Goal: Task Accomplishment & Management: Complete application form

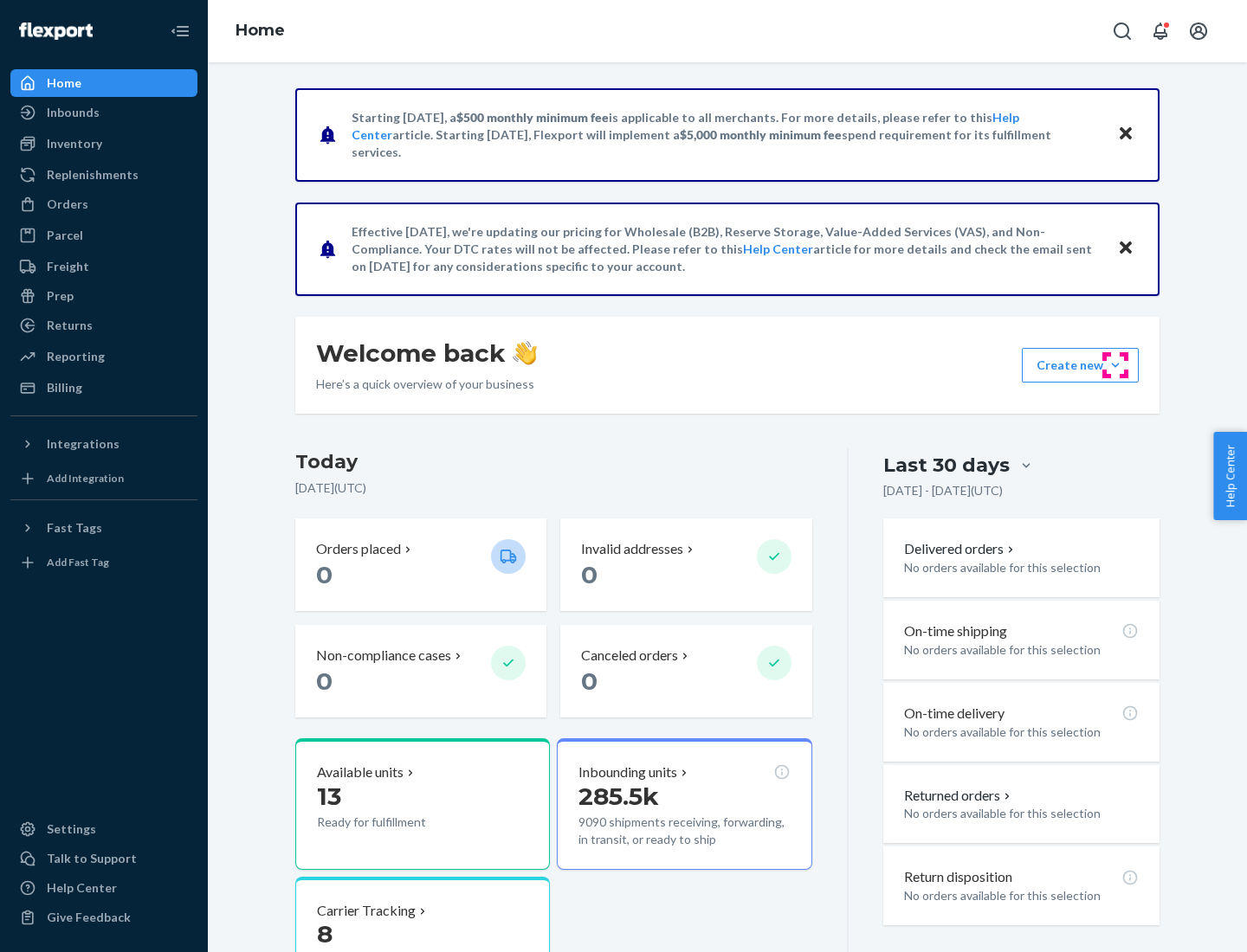
click at [1116, 366] on button "Create new Create new inbound Create new order Create new product" at bounding box center [1080, 366] width 117 height 35
click at [104, 112] on div "Inbounds" at bounding box center [103, 112] width 183 height 24
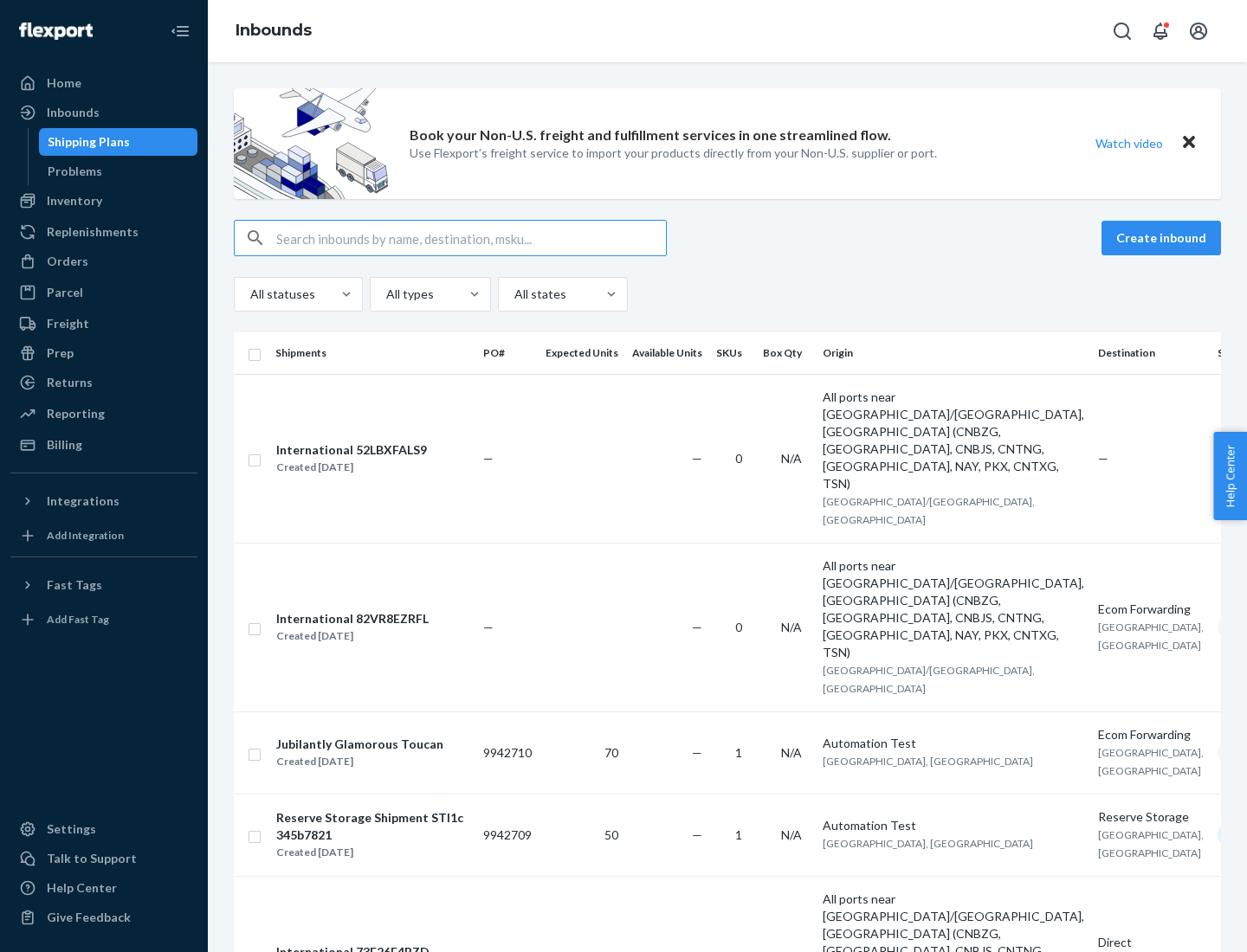
click at [1164, 238] on button "Create inbound" at bounding box center [1161, 238] width 119 height 35
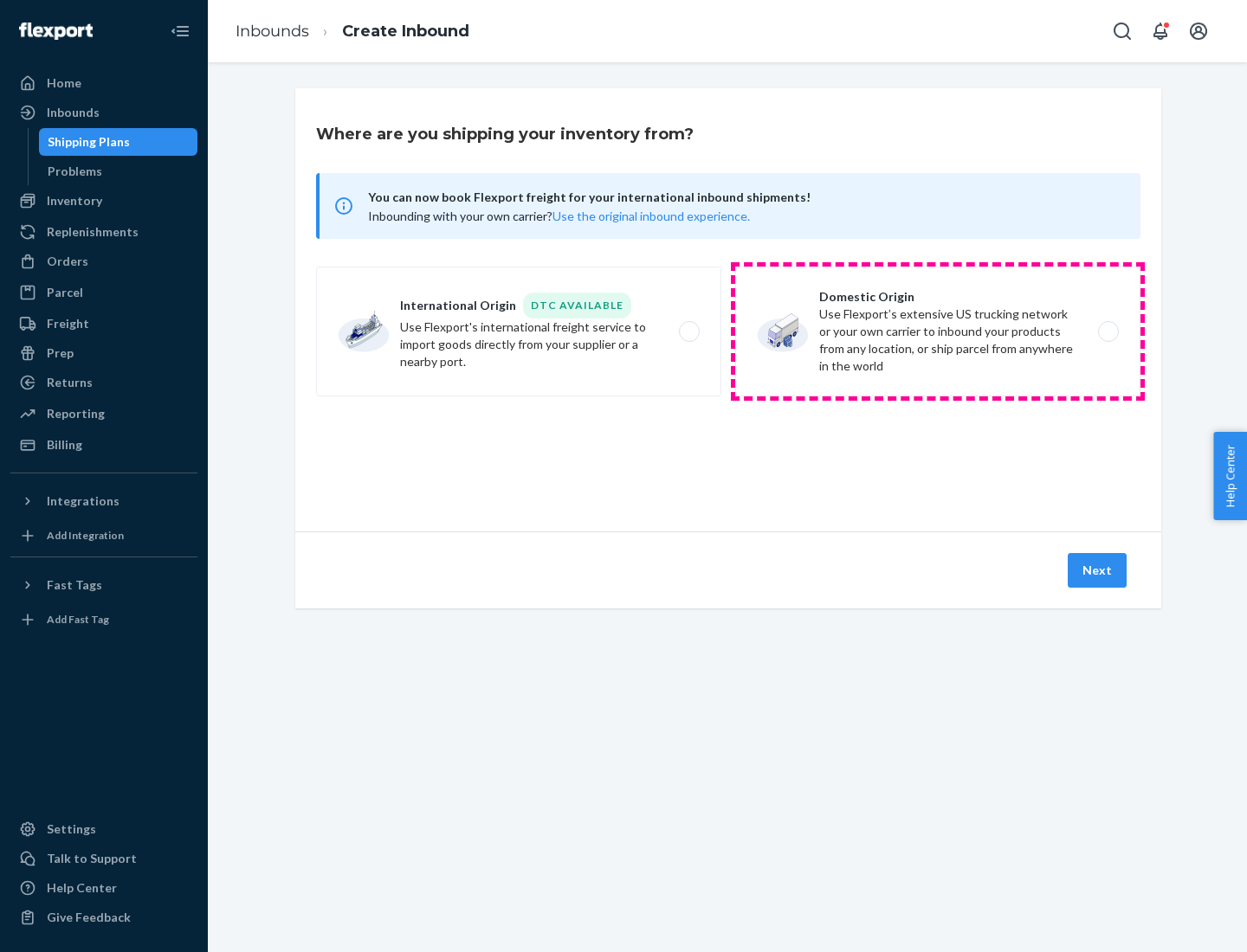
click at [938, 331] on label "Domestic Origin Use Flexport’s extensive US trucking network or your own carrie…" at bounding box center [937, 331] width 405 height 130
click at [1108, 331] on input "Domestic Origin Use Flexport’s extensive US trucking network or your own carrie…" at bounding box center [1113, 331] width 12 height 12
radio input "true"
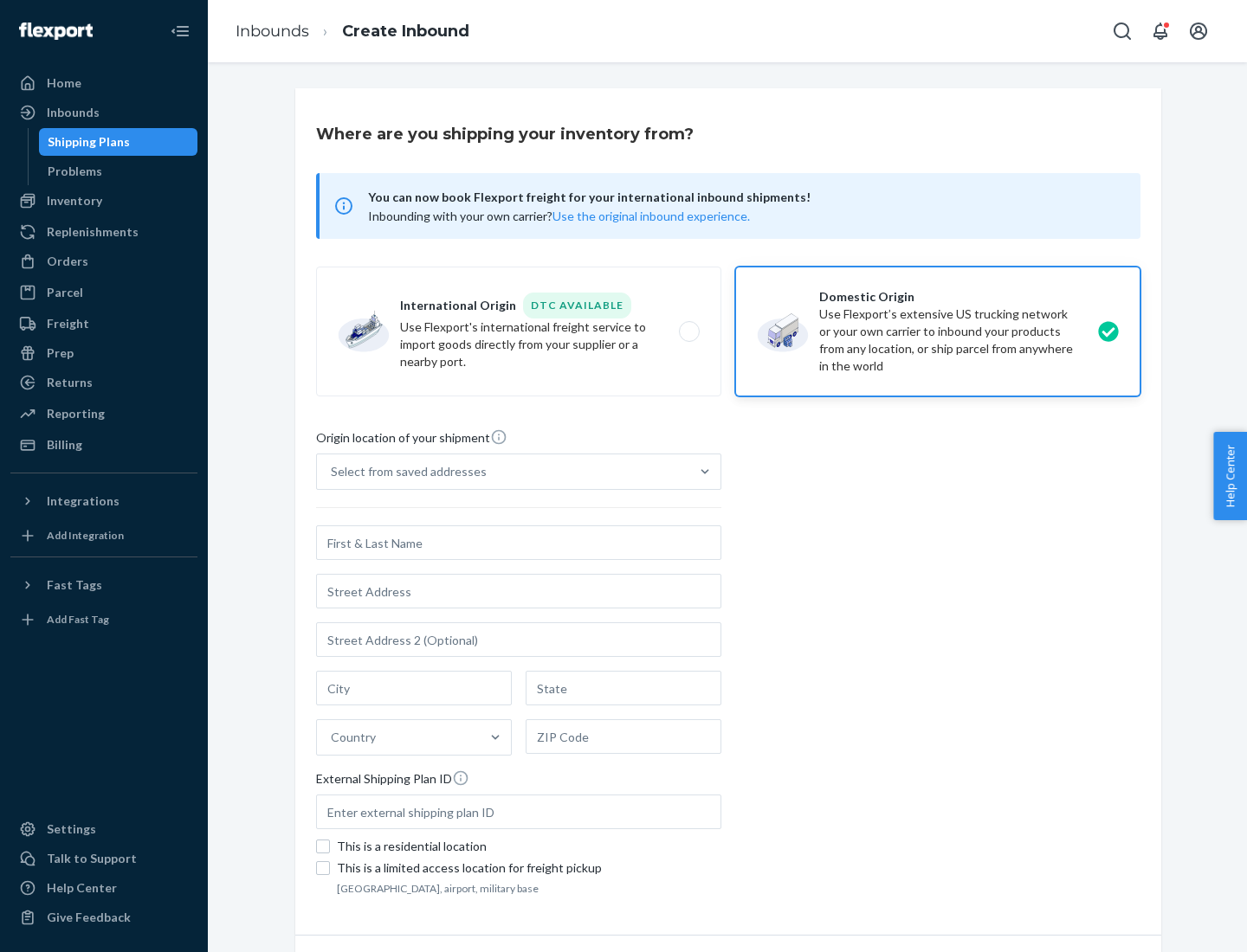
click at [404, 472] on div "Select from saved addresses" at bounding box center [409, 472] width 156 height 17
click at [332, 472] on input "Select from saved addresses" at bounding box center [332, 472] width 2 height 17
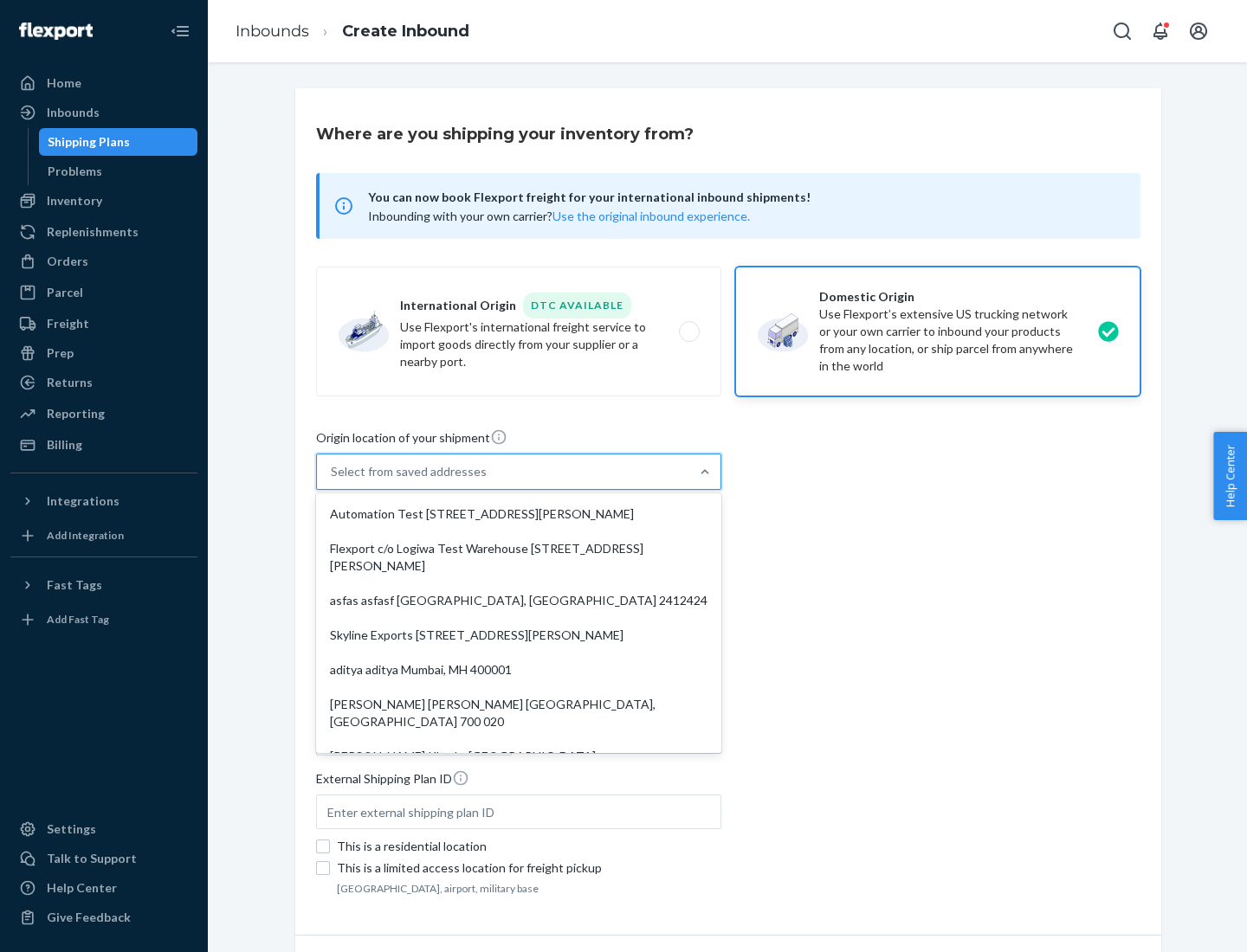
scroll to position [7, 0]
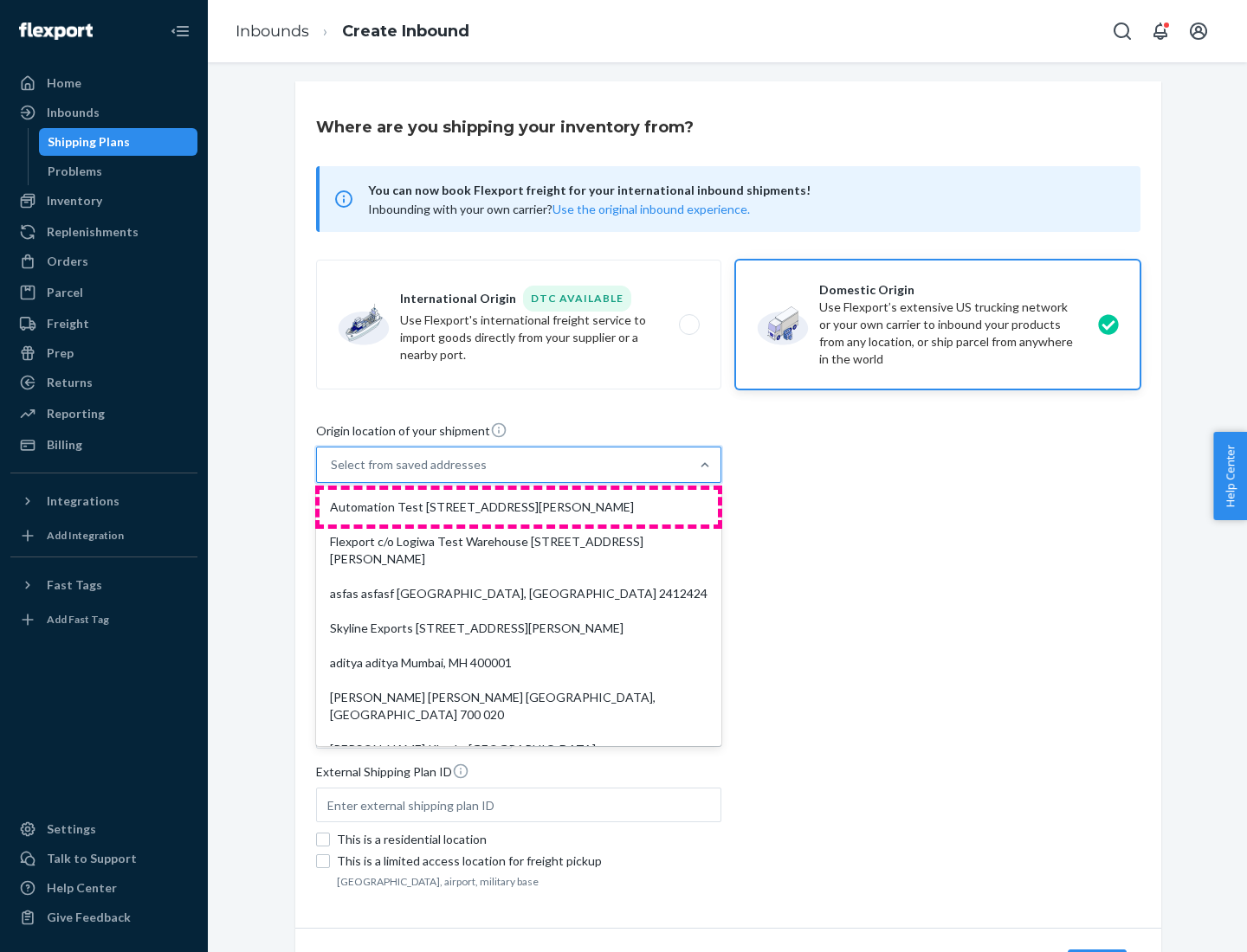
click at [518, 507] on div "Automation Test [STREET_ADDRESS][PERSON_NAME]" at bounding box center [518, 507] width 398 height 35
click at [332, 473] on input "option Automation Test [STREET_ADDRESS][PERSON_NAME]. 9 results available. Use …" at bounding box center [332, 464] width 2 height 17
type input "Automation Test"
type input "9th Floor"
type input "[GEOGRAPHIC_DATA]"
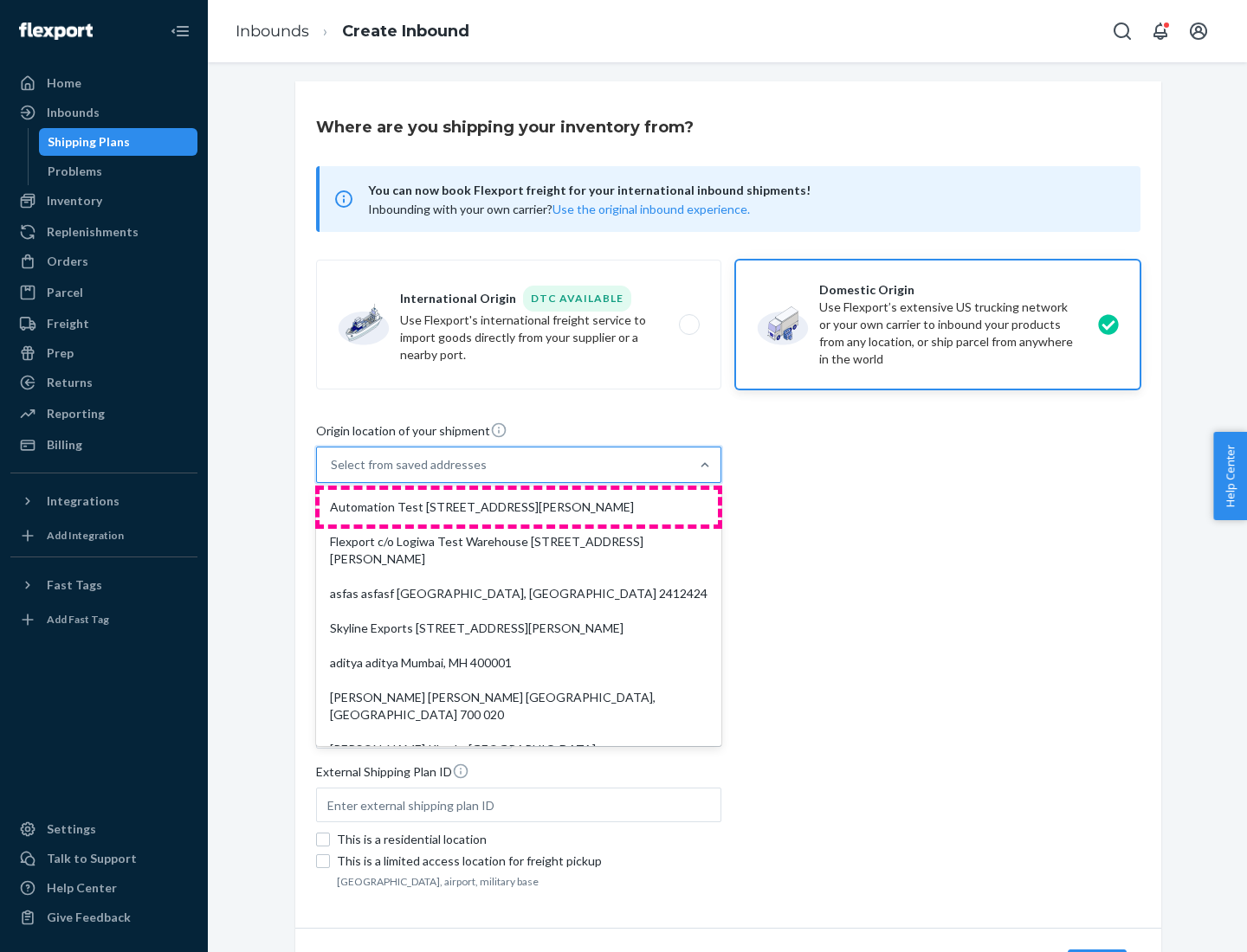
type input "CA"
type input "94104"
type input "[STREET_ADDRESS][PERSON_NAME]"
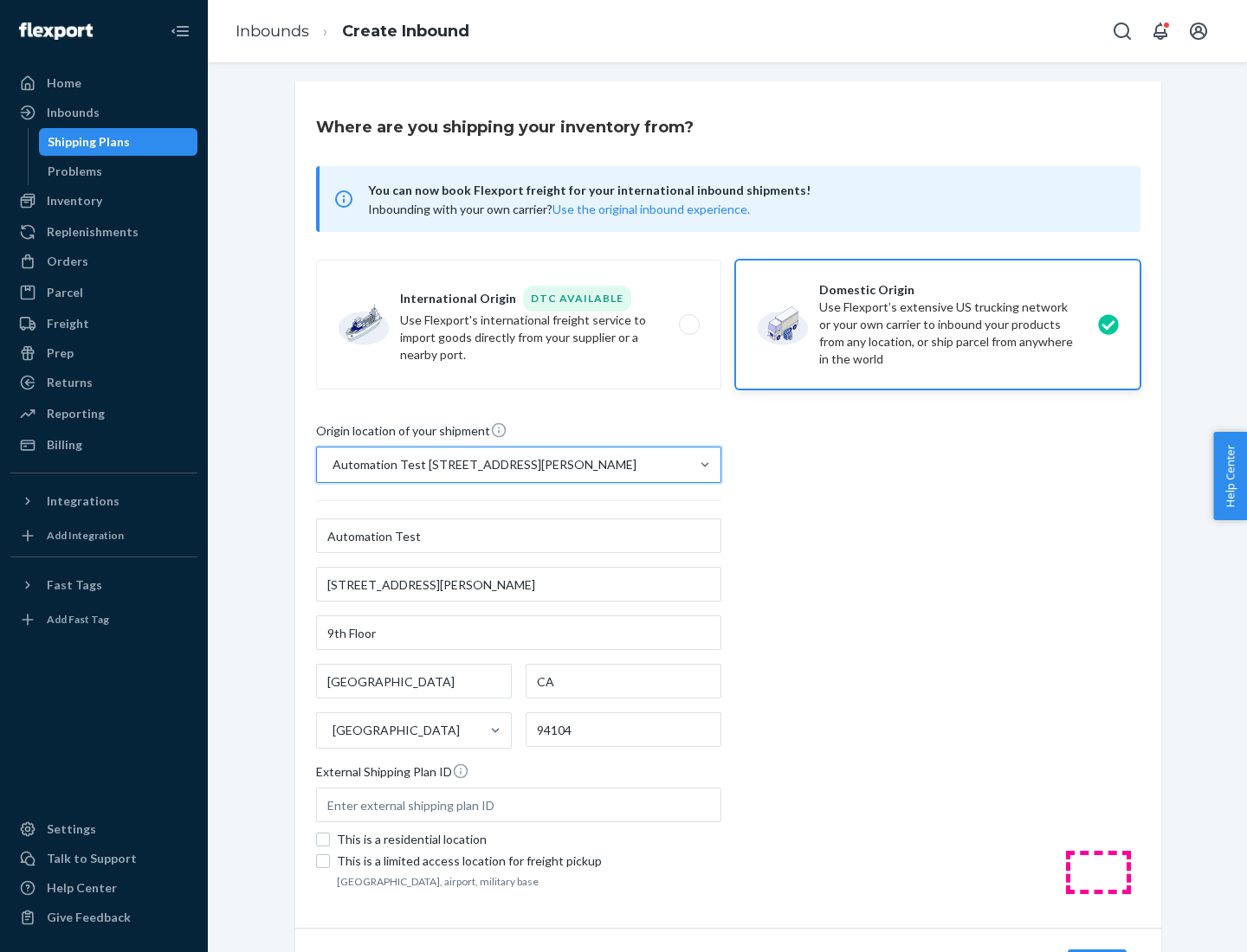
scroll to position [101, 0]
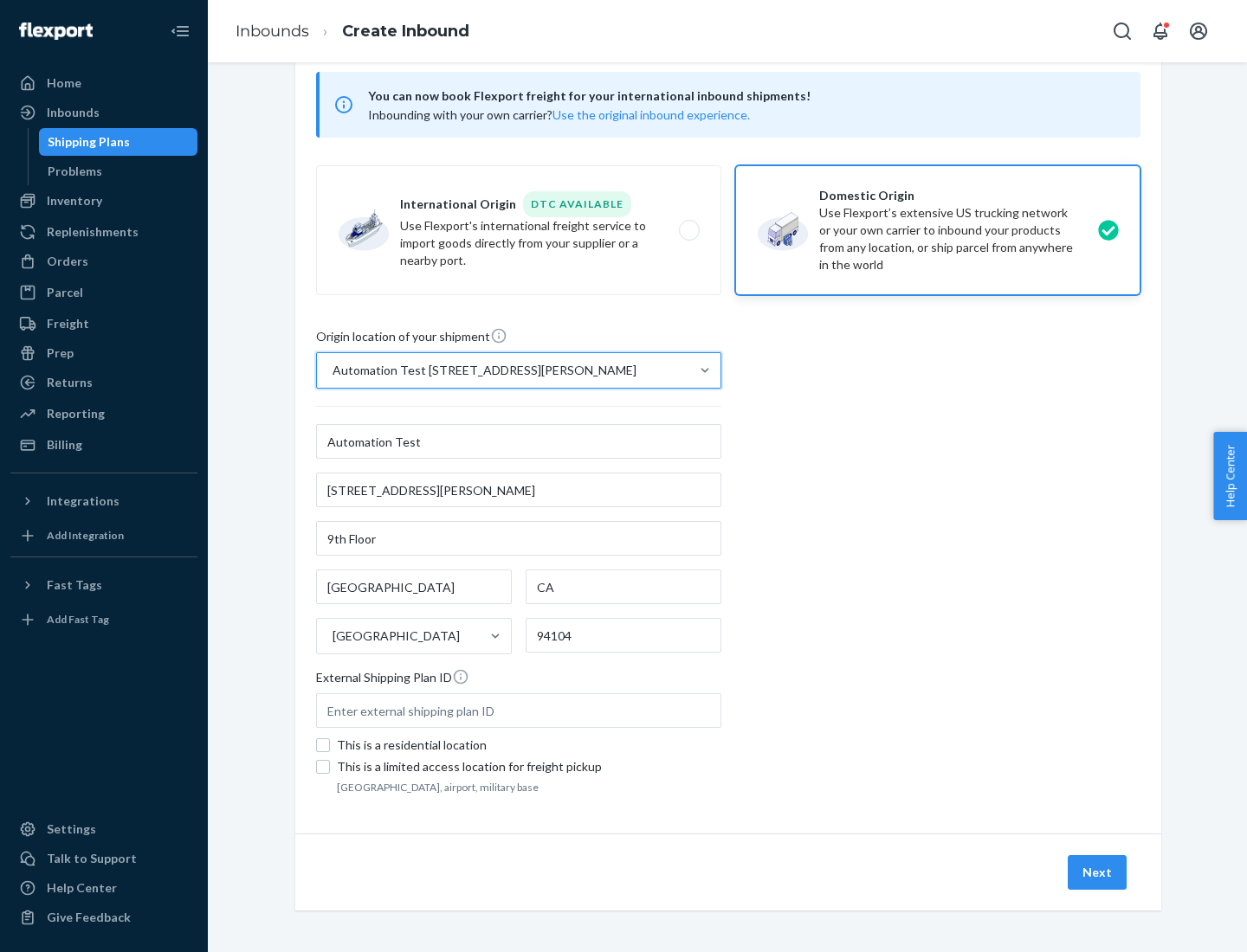
click at [1098, 873] on button "Next" at bounding box center [1098, 872] width 59 height 35
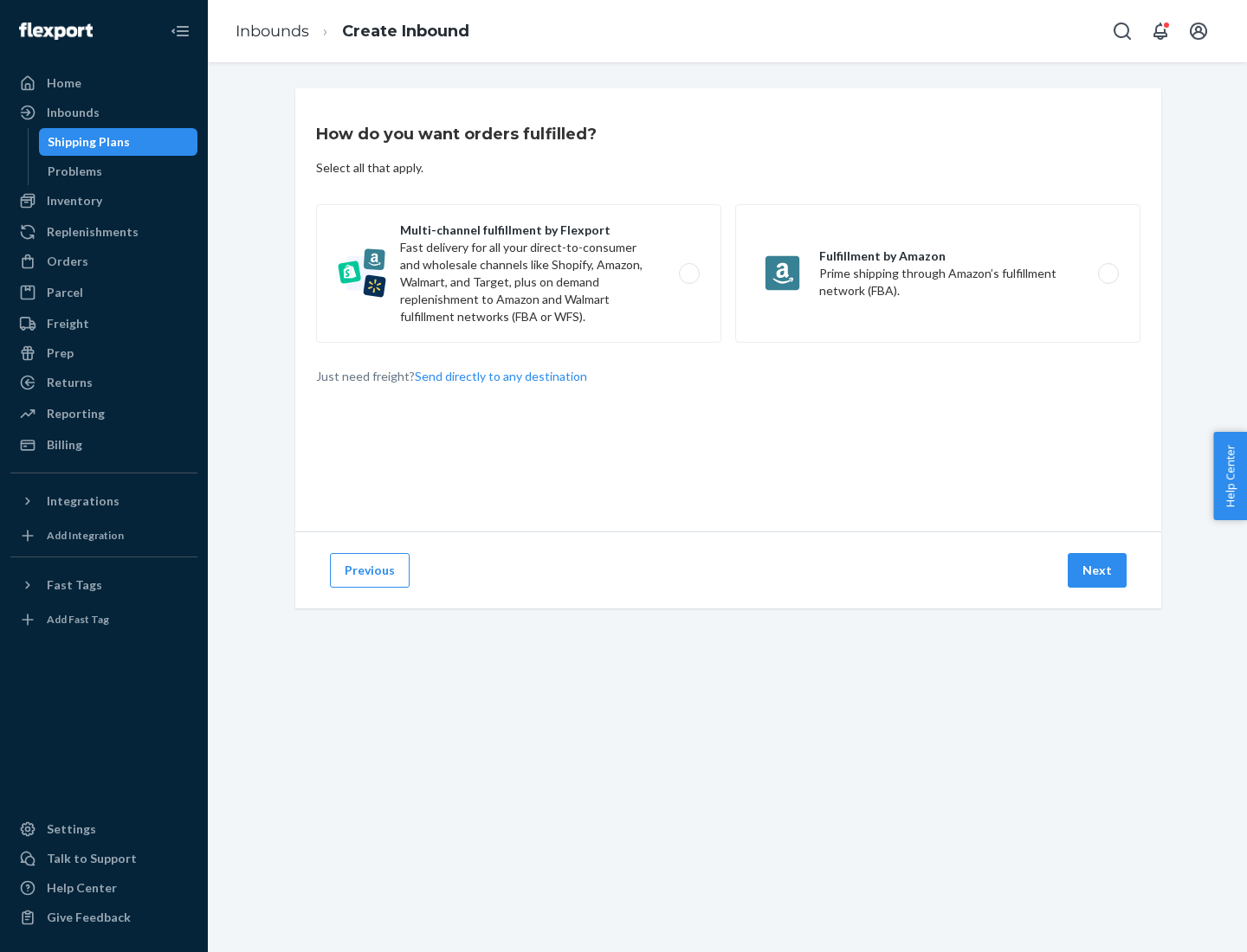
click at [518, 274] on label "Multi-channel fulfillment by Flexport Fast delivery for all your direct-to-cons…" at bounding box center [518, 273] width 405 height 138
click at [688, 274] on input "Multi-channel fulfillment by Flexport Fast delivery for all your direct-to-cons…" at bounding box center [694, 274] width 12 height 12
radio input "true"
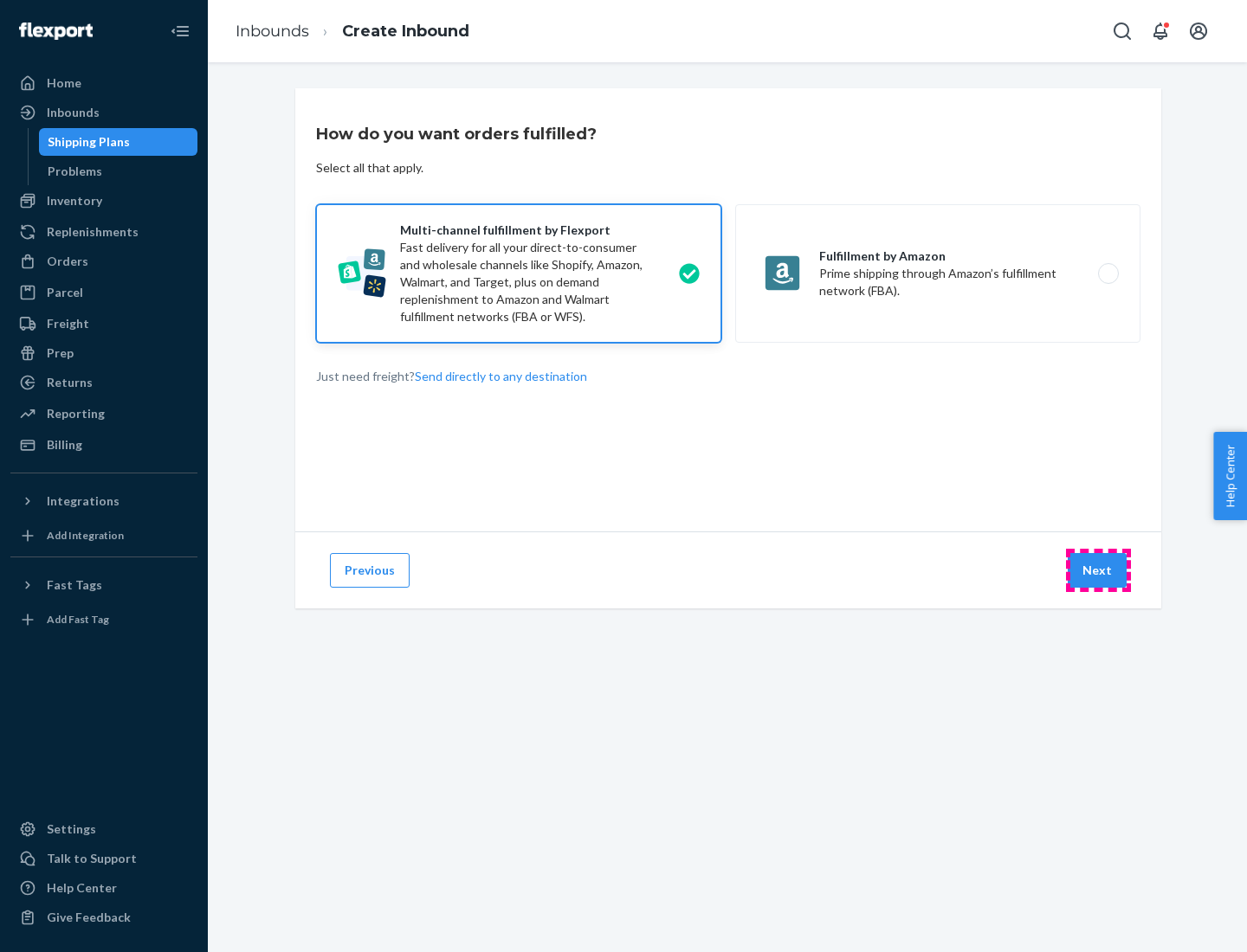
click at [1098, 570] on button "Next" at bounding box center [1098, 570] width 59 height 35
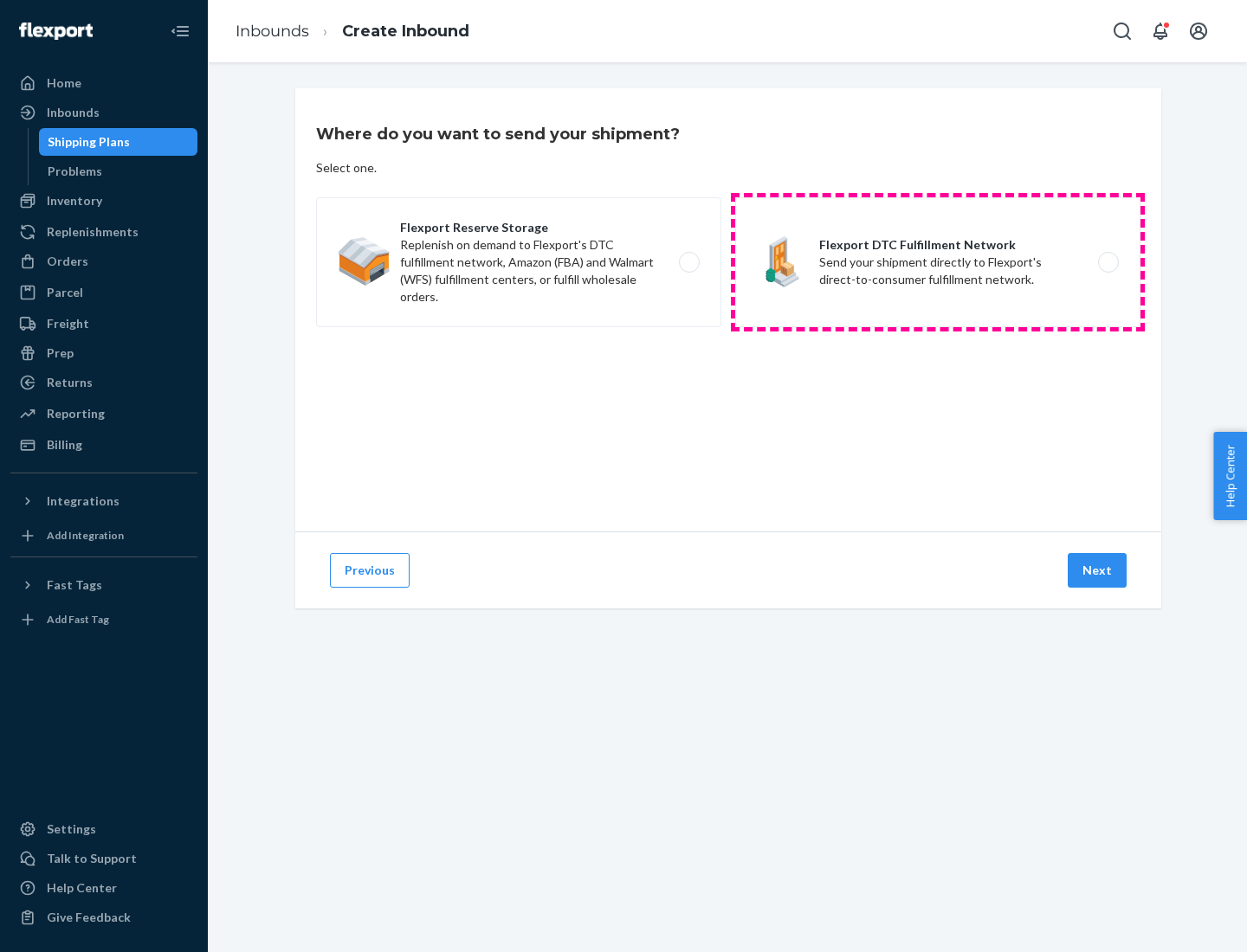
click at [938, 262] on label "Flexport DTC Fulfillment Network Send your shipment directly to Flexport's dire…" at bounding box center [937, 262] width 405 height 130
click at [1108, 262] on input "Flexport DTC Fulfillment Network Send your shipment directly to Flexport's dire…" at bounding box center [1113, 262] width 12 height 12
radio input "true"
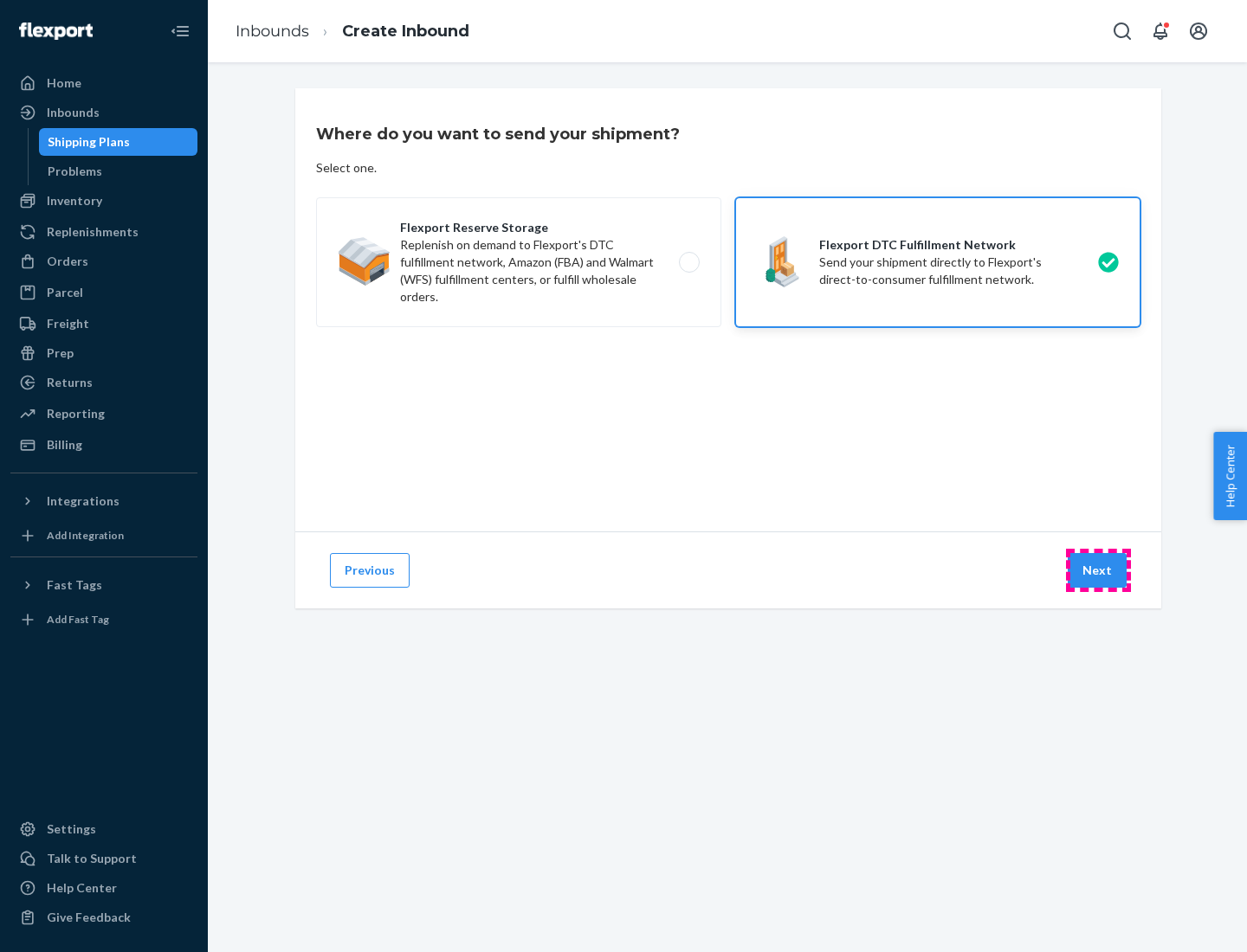
click at [1098, 570] on button "Next" at bounding box center [1098, 570] width 59 height 35
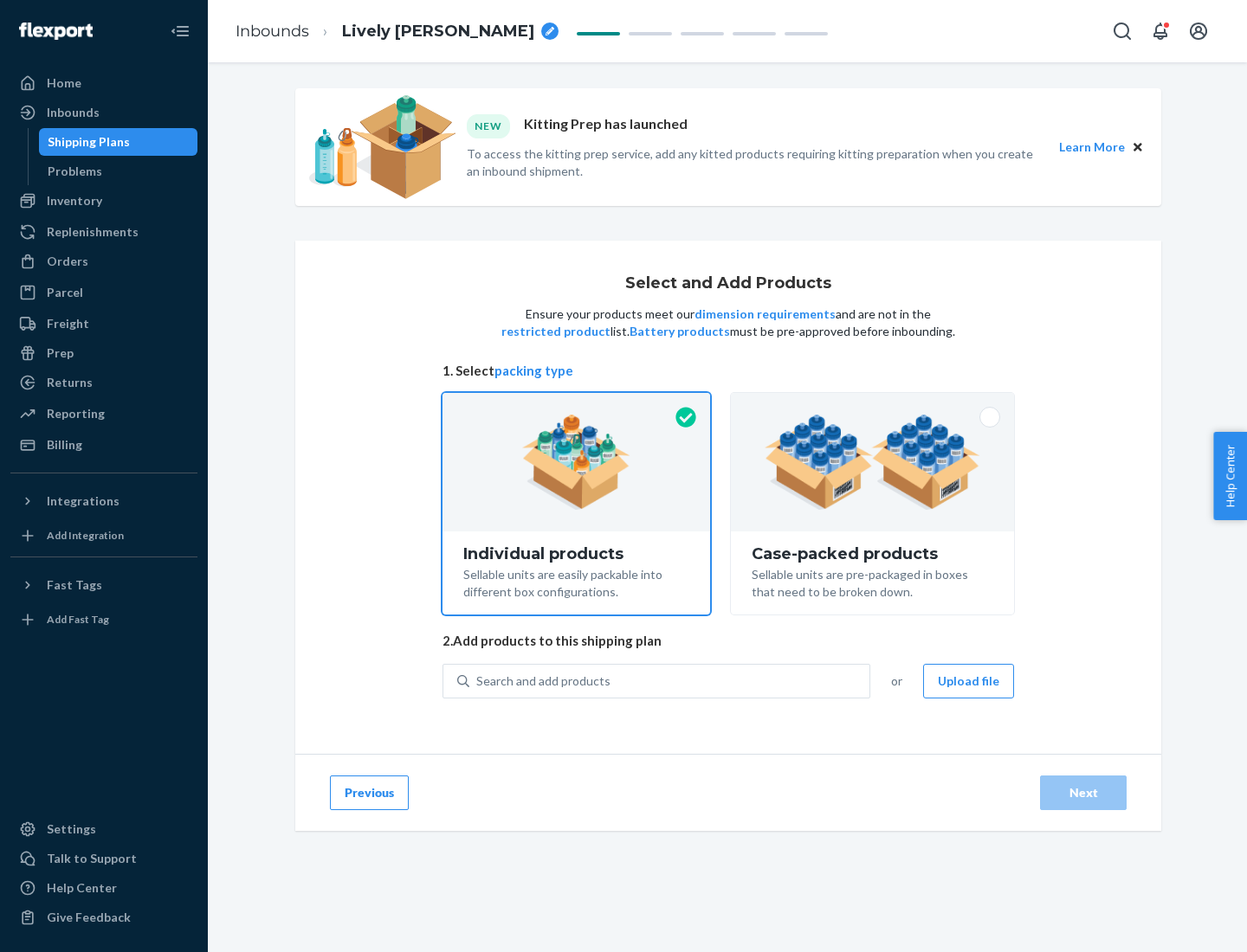
click at [873, 463] on img at bounding box center [872, 463] width 216 height 95
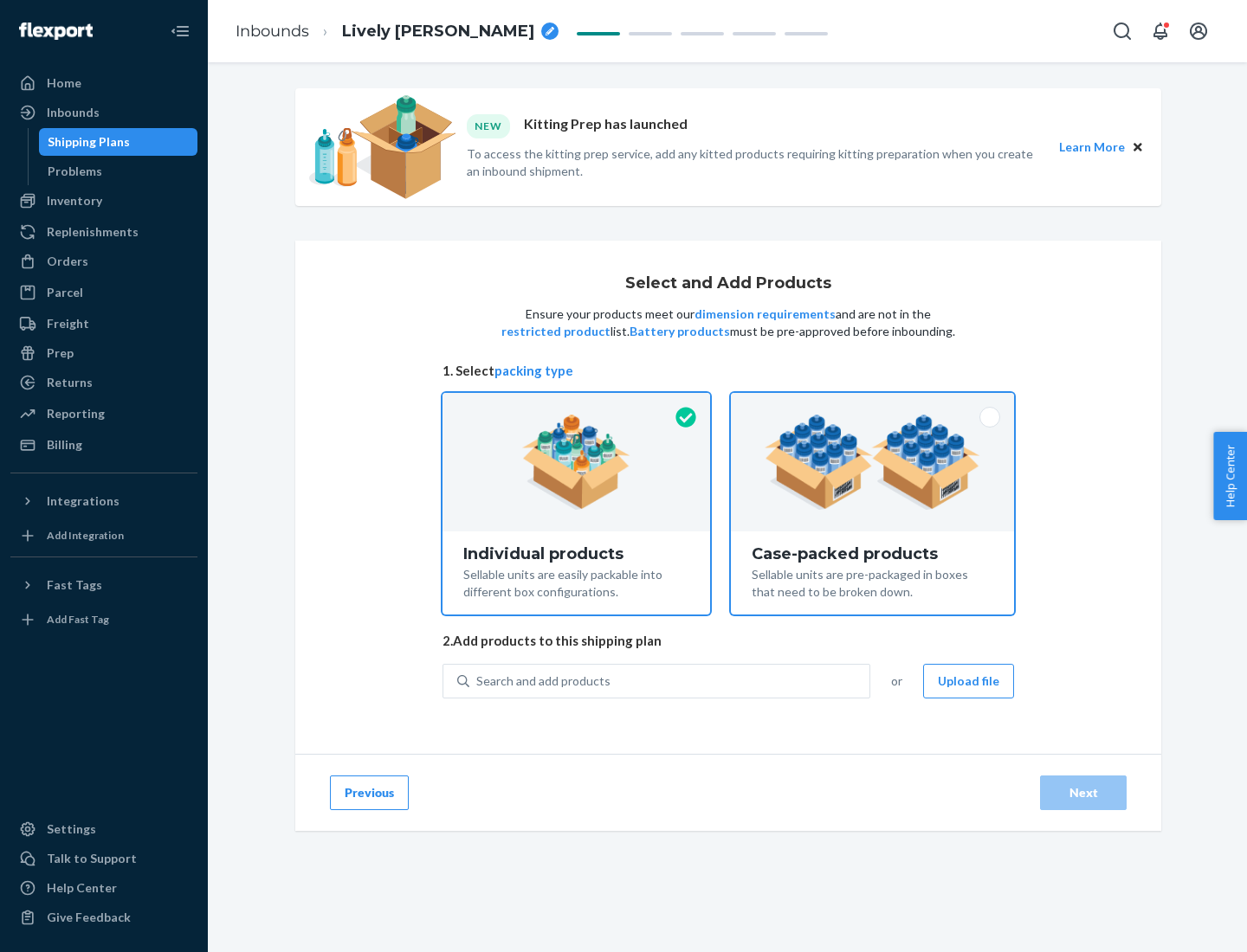
click at [873, 404] on input "Case-packed products Sellable units are pre-packaged in boxes that need to be b…" at bounding box center [872, 399] width 12 height 12
radio input "true"
radio input "false"
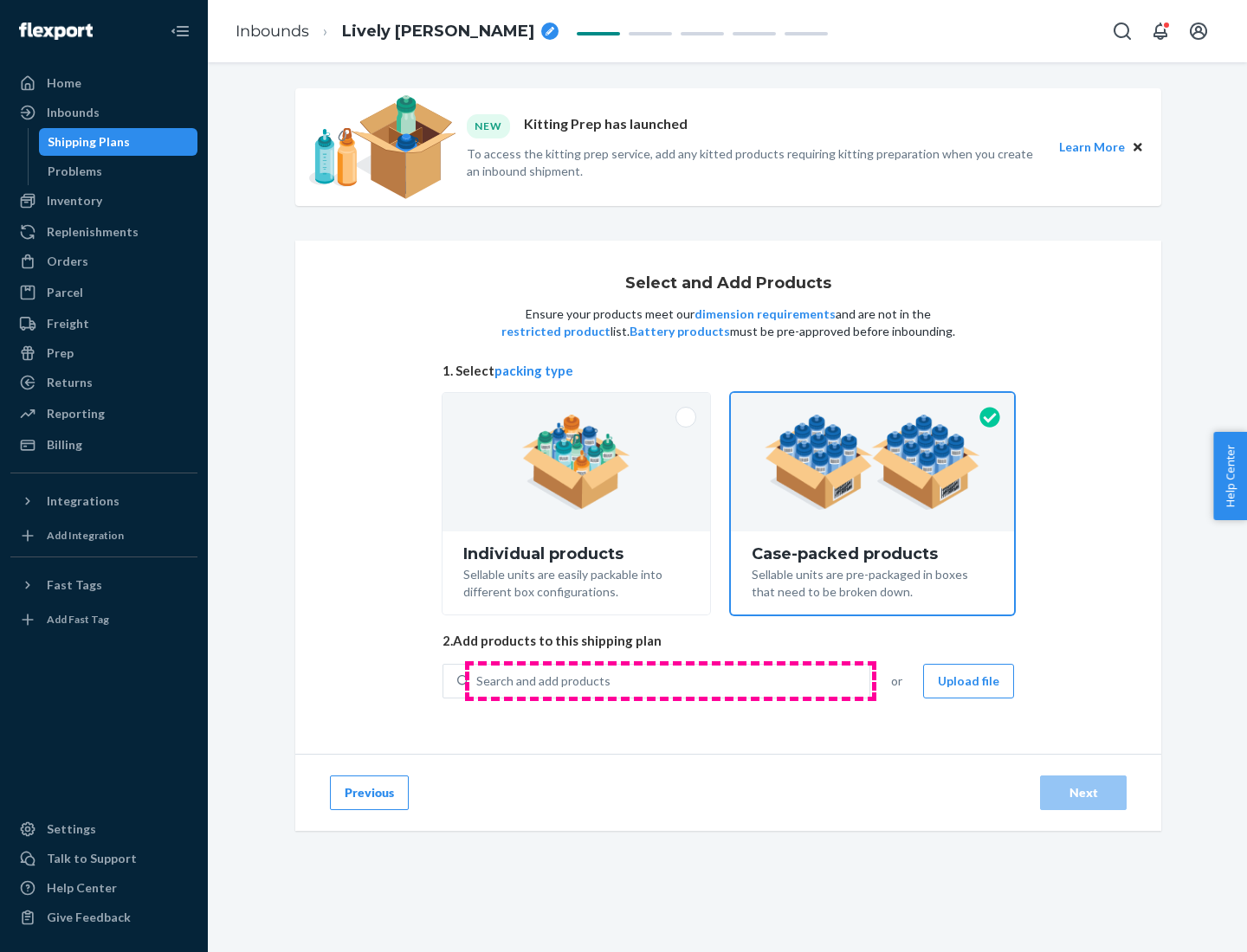
click at [670, 681] on div "Search and add products" at bounding box center [668, 681] width 400 height 31
click at [478, 681] on input "Search and add products" at bounding box center [477, 681] width 2 height 17
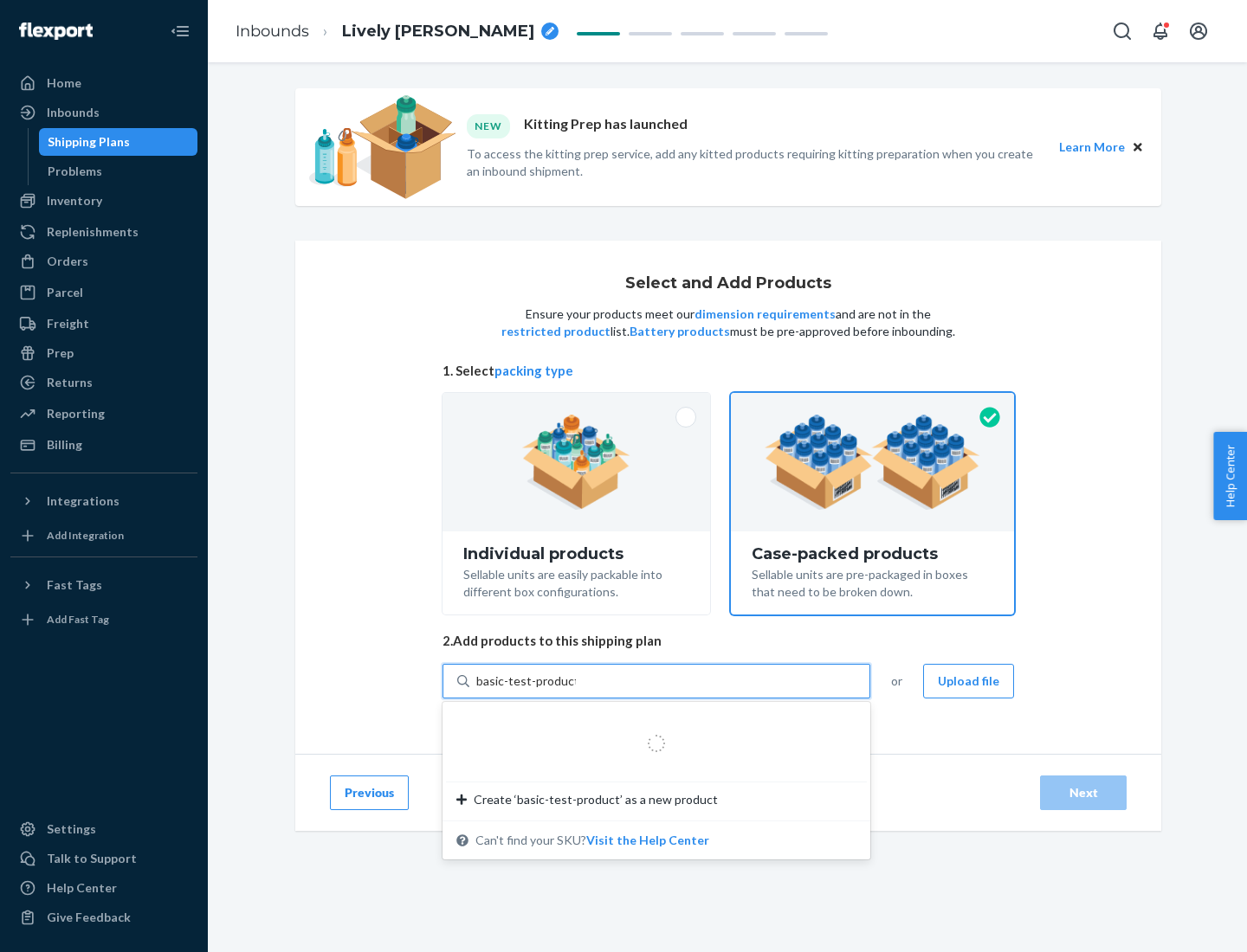
type input "basic-test-product-1"
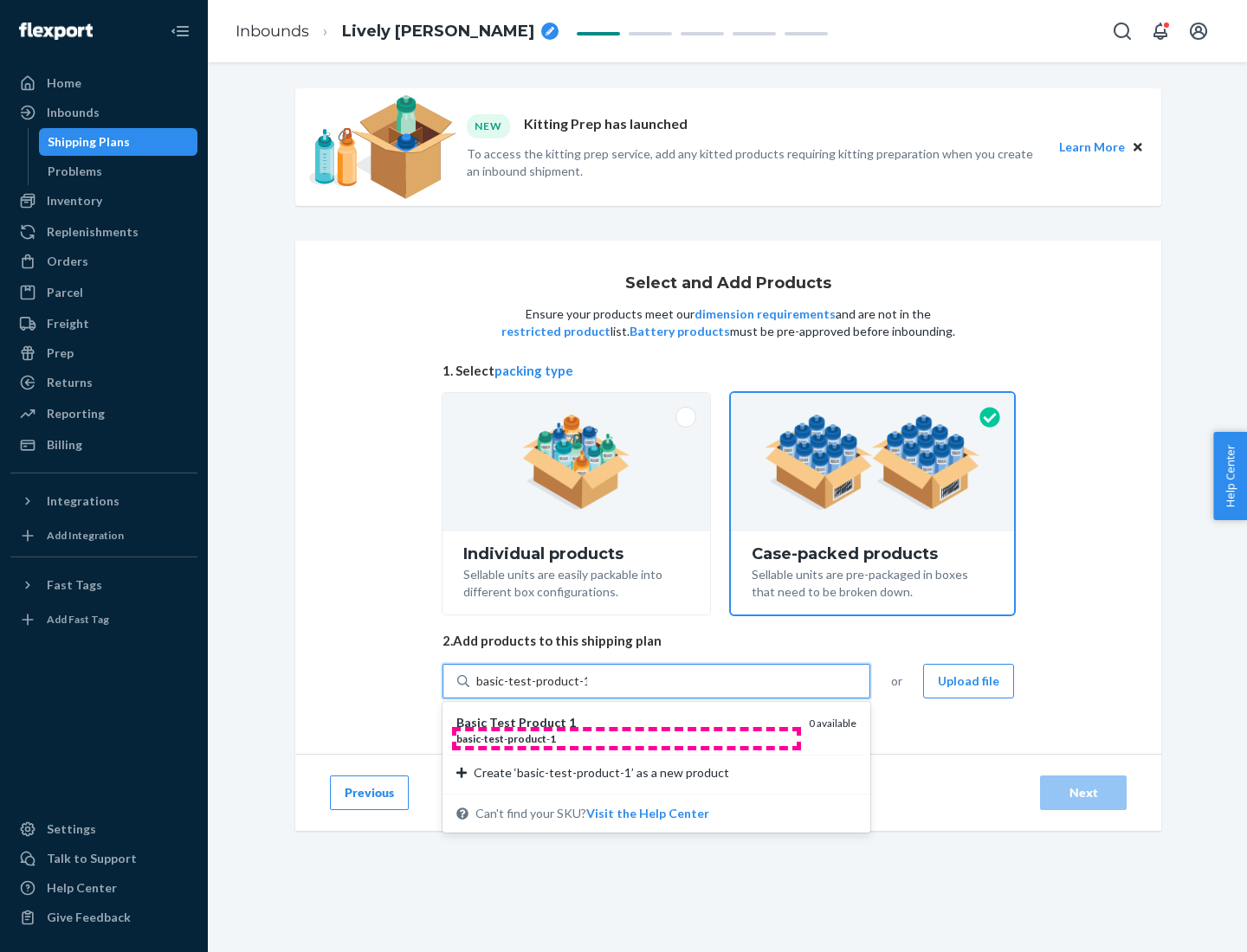
click at [626, 738] on div "basic - test - product - 1" at bounding box center [625, 739] width 339 height 14
click at [588, 690] on input "basic-test-product-1" at bounding box center [531, 681] width 111 height 17
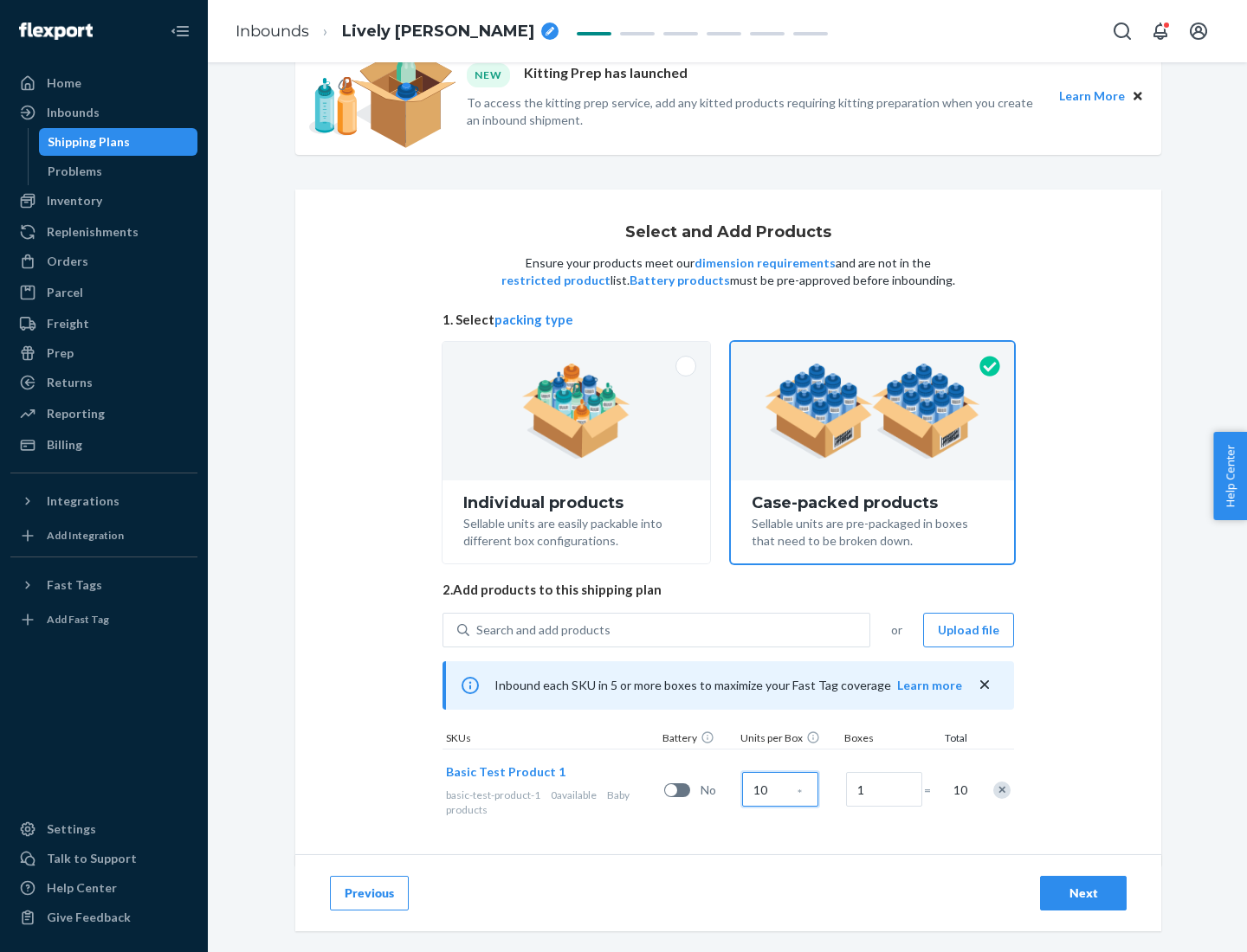
scroll to position [62, 0]
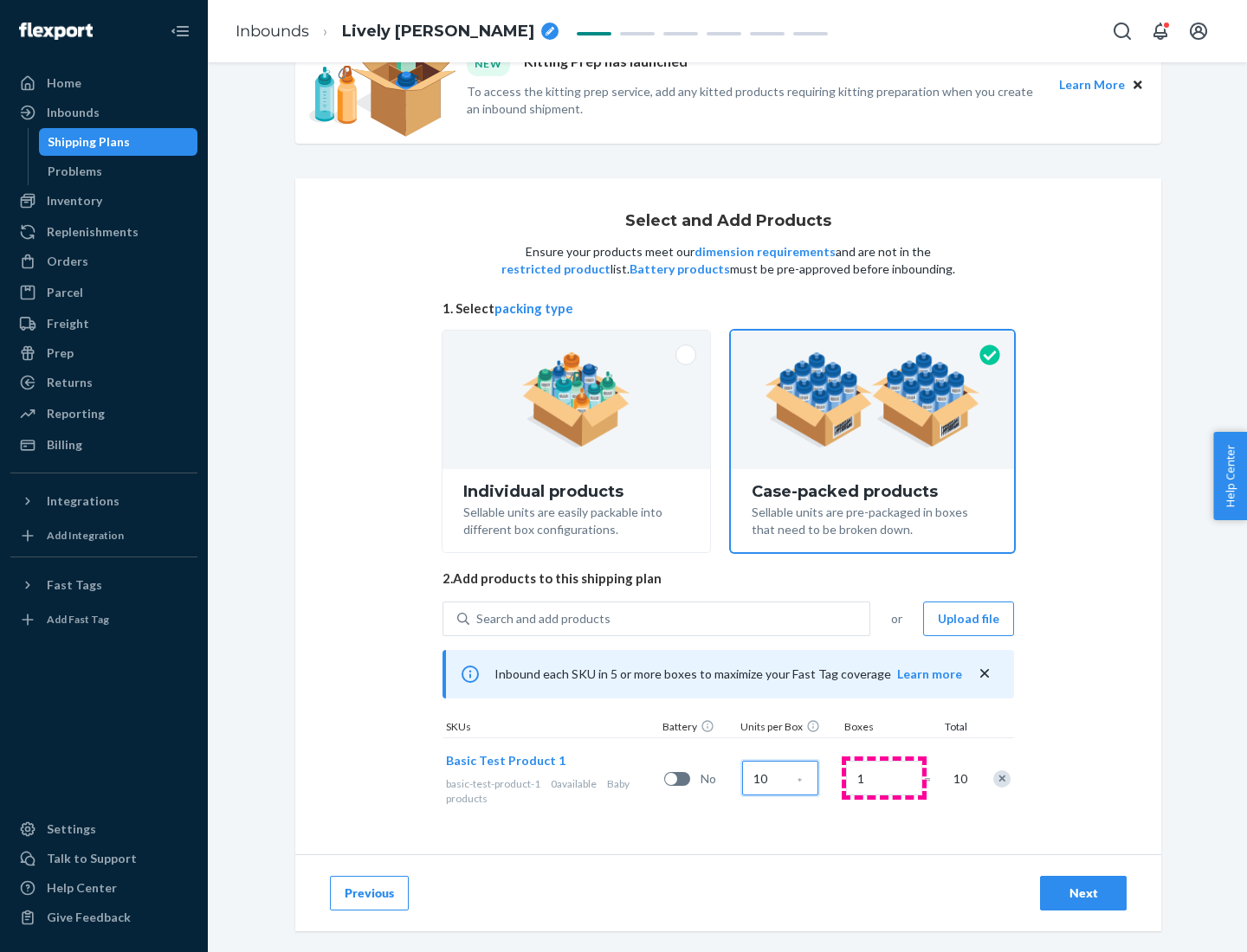
type input "10"
type input "7"
click at [1083, 894] on div "Next" at bounding box center [1083, 893] width 57 height 17
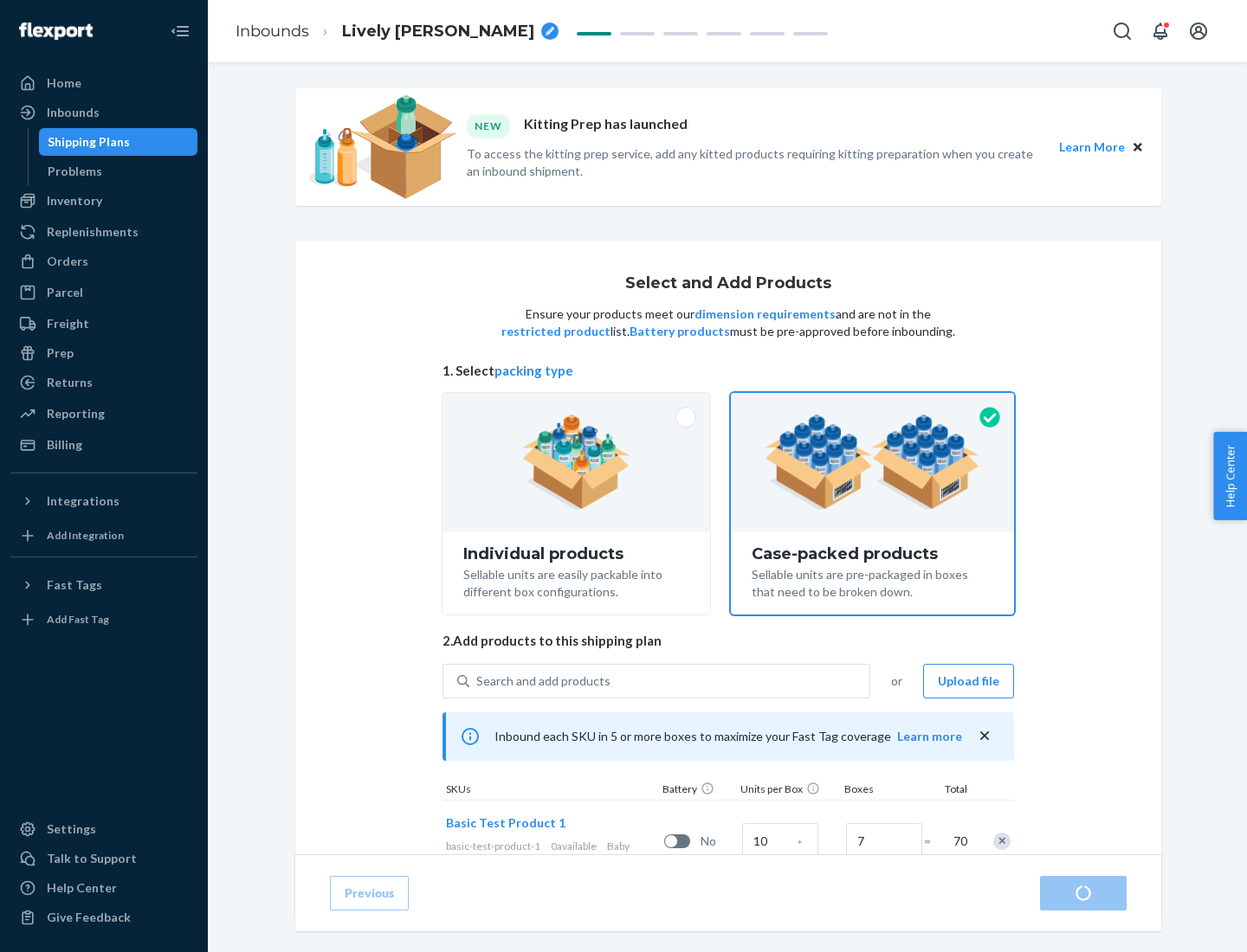
radio input "true"
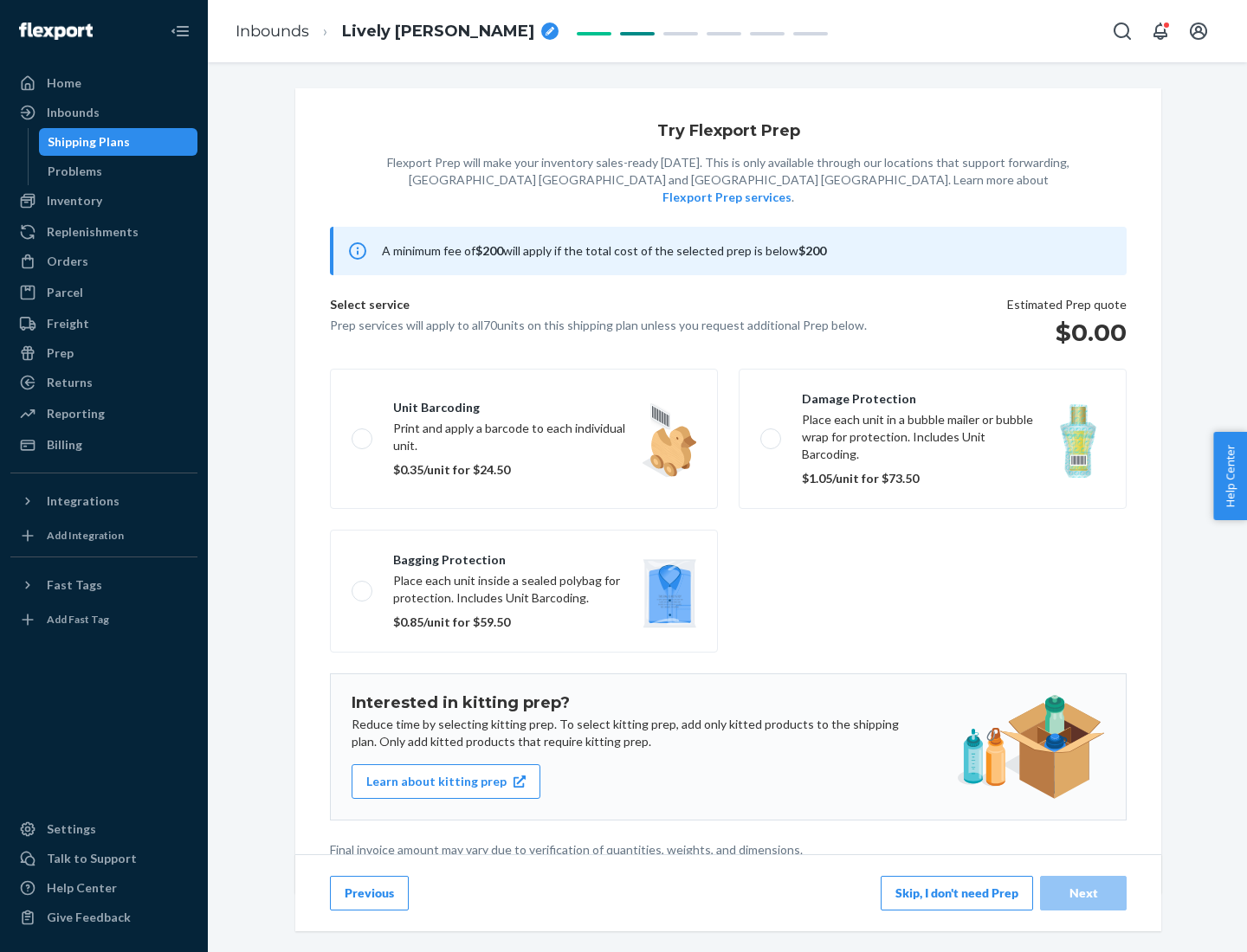
scroll to position [4, 0]
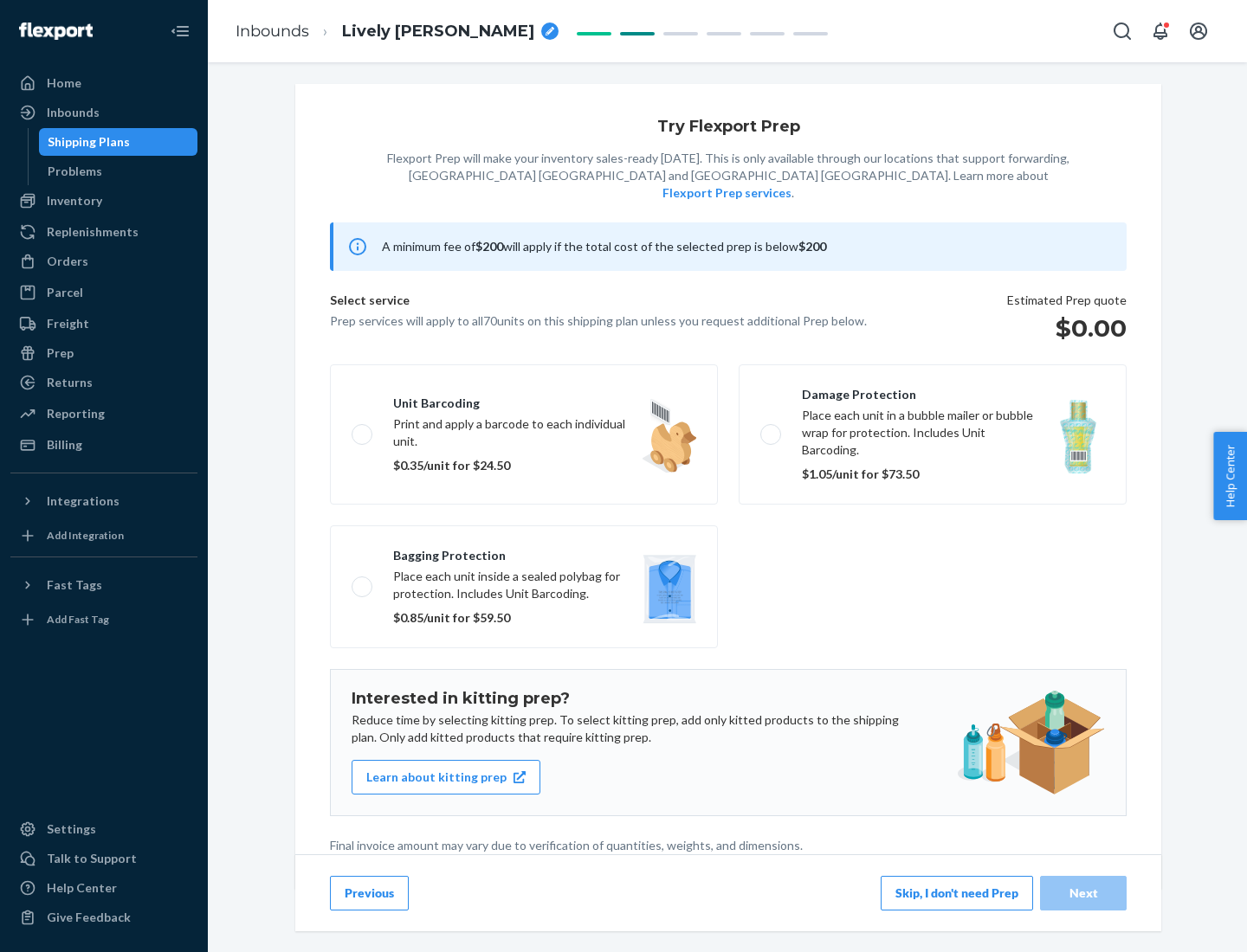
click at [524, 551] on label "Bagging protection Place each unit inside a sealed polybag for protection. Incl…" at bounding box center [524, 586] width 388 height 123
click at [363, 581] on input "Bagging protection Place each unit inside a sealed polybag for protection. Incl…" at bounding box center [357, 586] width 12 height 12
checkbox input "true"
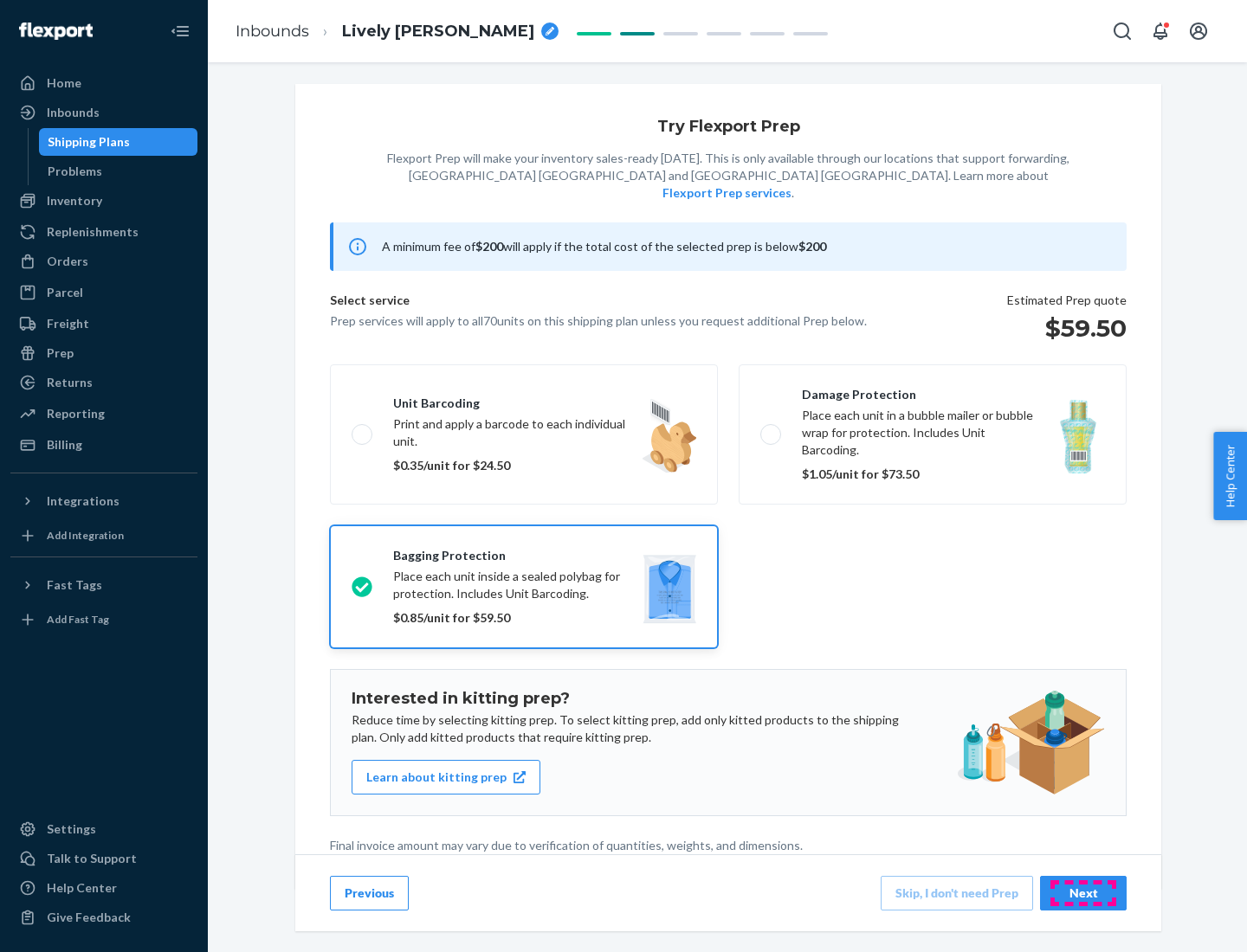
click at [1083, 893] on div "Next" at bounding box center [1083, 893] width 57 height 17
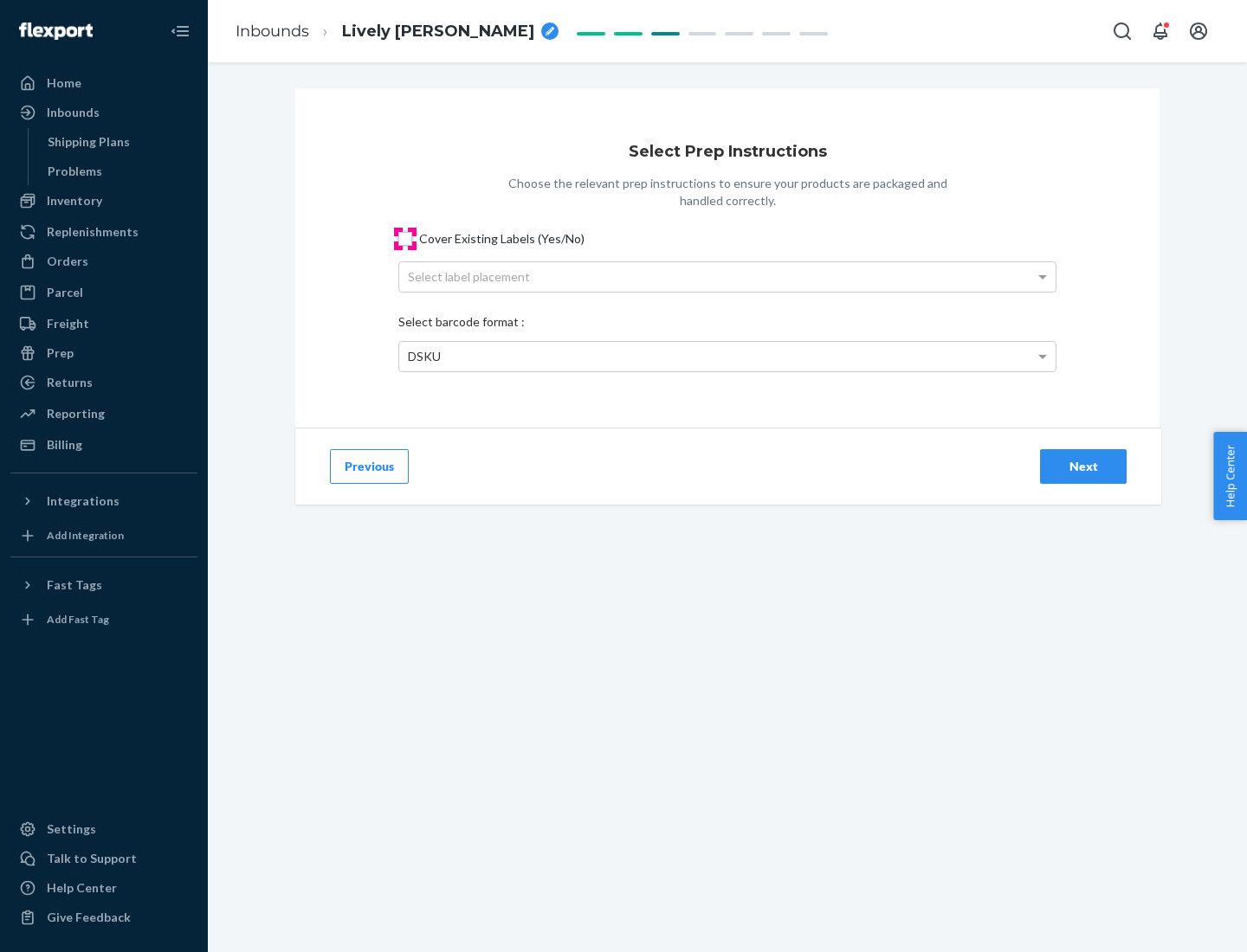
click at [405, 238] on input "Cover Existing Labels (Yes/No)" at bounding box center [404, 238] width 13 height 13
checkbox input "true"
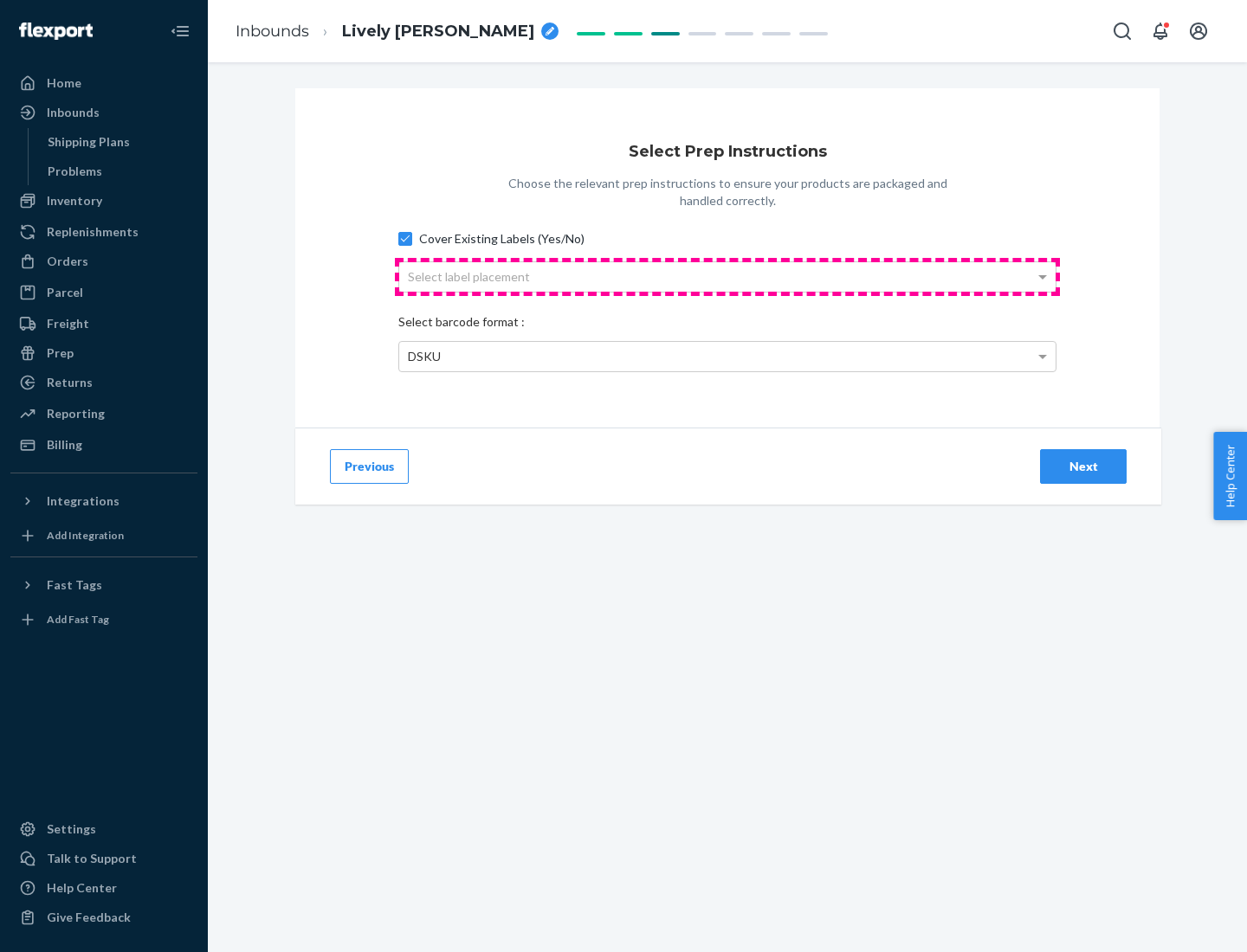
click at [728, 277] on div "Select label placement" at bounding box center [727, 277] width 657 height 30
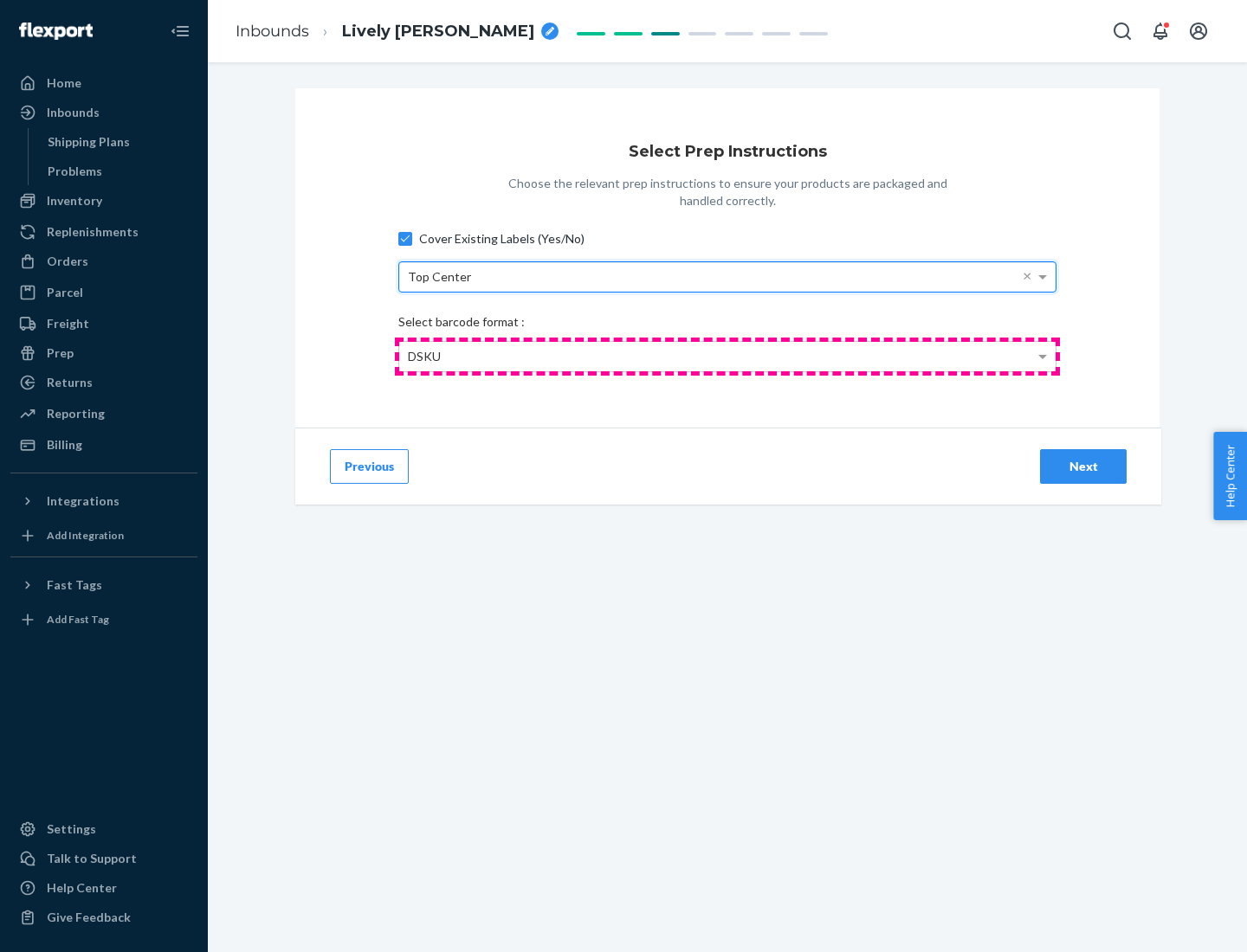
click at [728, 356] on div "DSKU" at bounding box center [727, 357] width 657 height 30
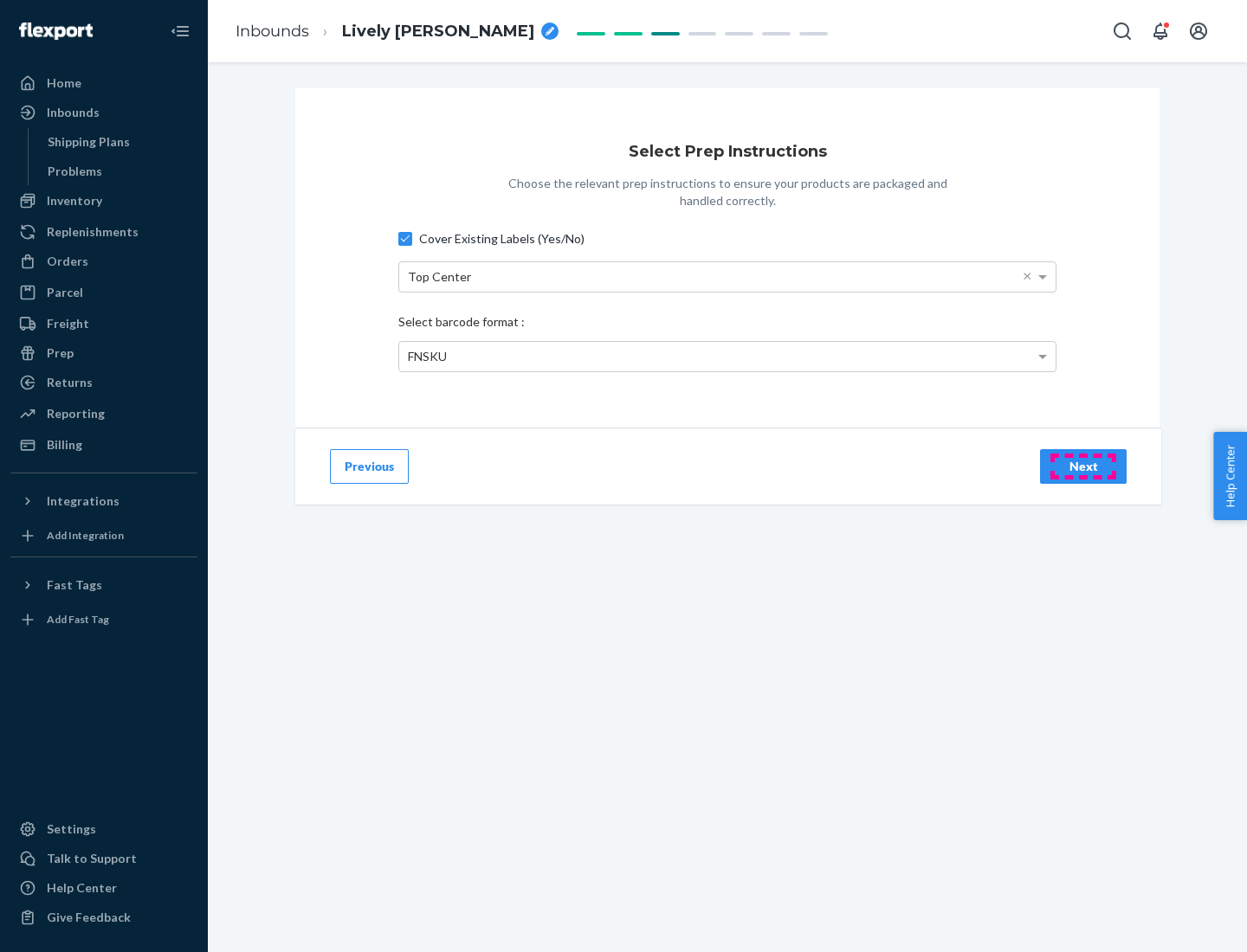
click at [1083, 466] on div "Next" at bounding box center [1083, 466] width 57 height 17
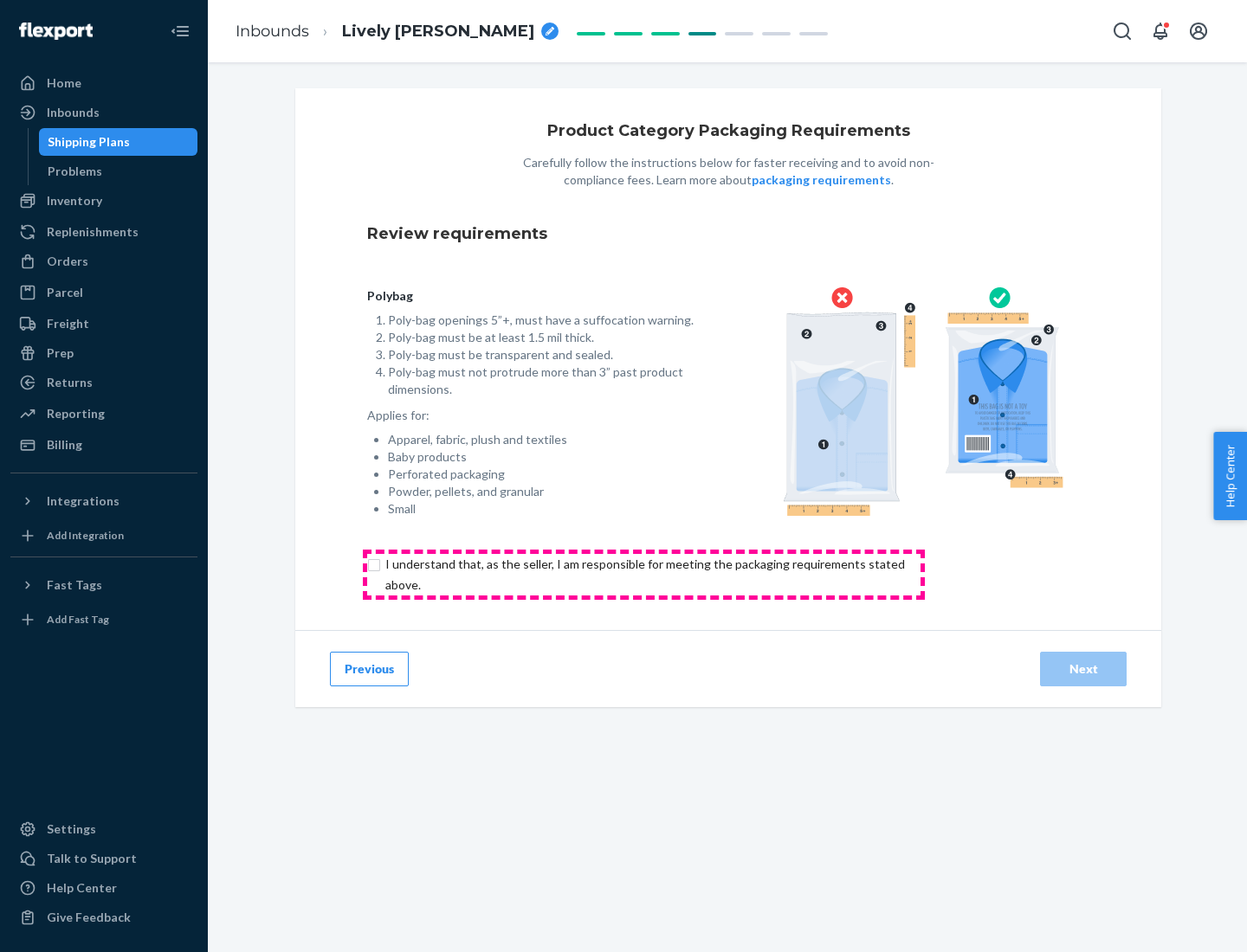
click at [643, 574] on input "checkbox" at bounding box center [655, 575] width 576 height 41
checkbox input "true"
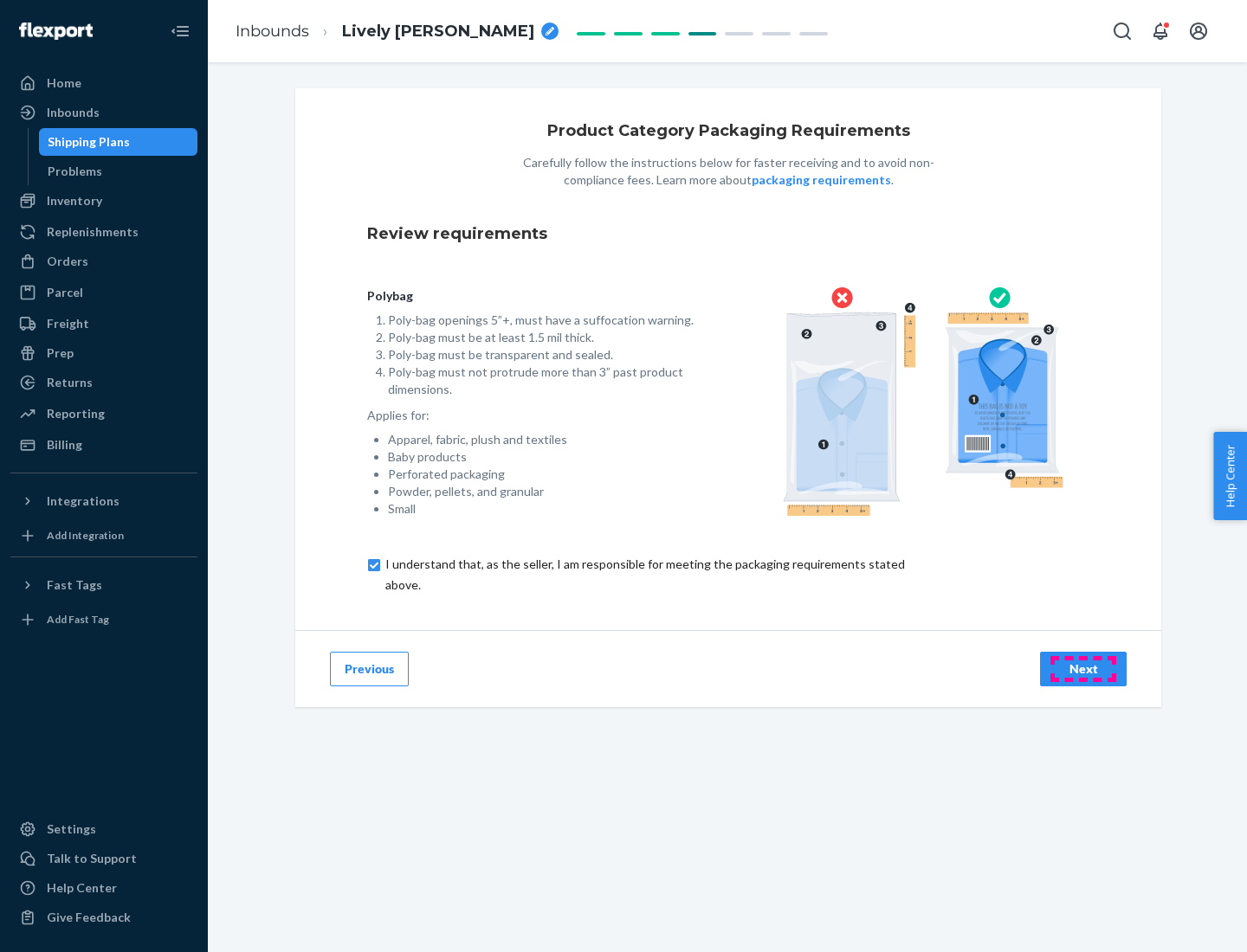
click at [1083, 668] on div "Next" at bounding box center [1083, 669] width 57 height 17
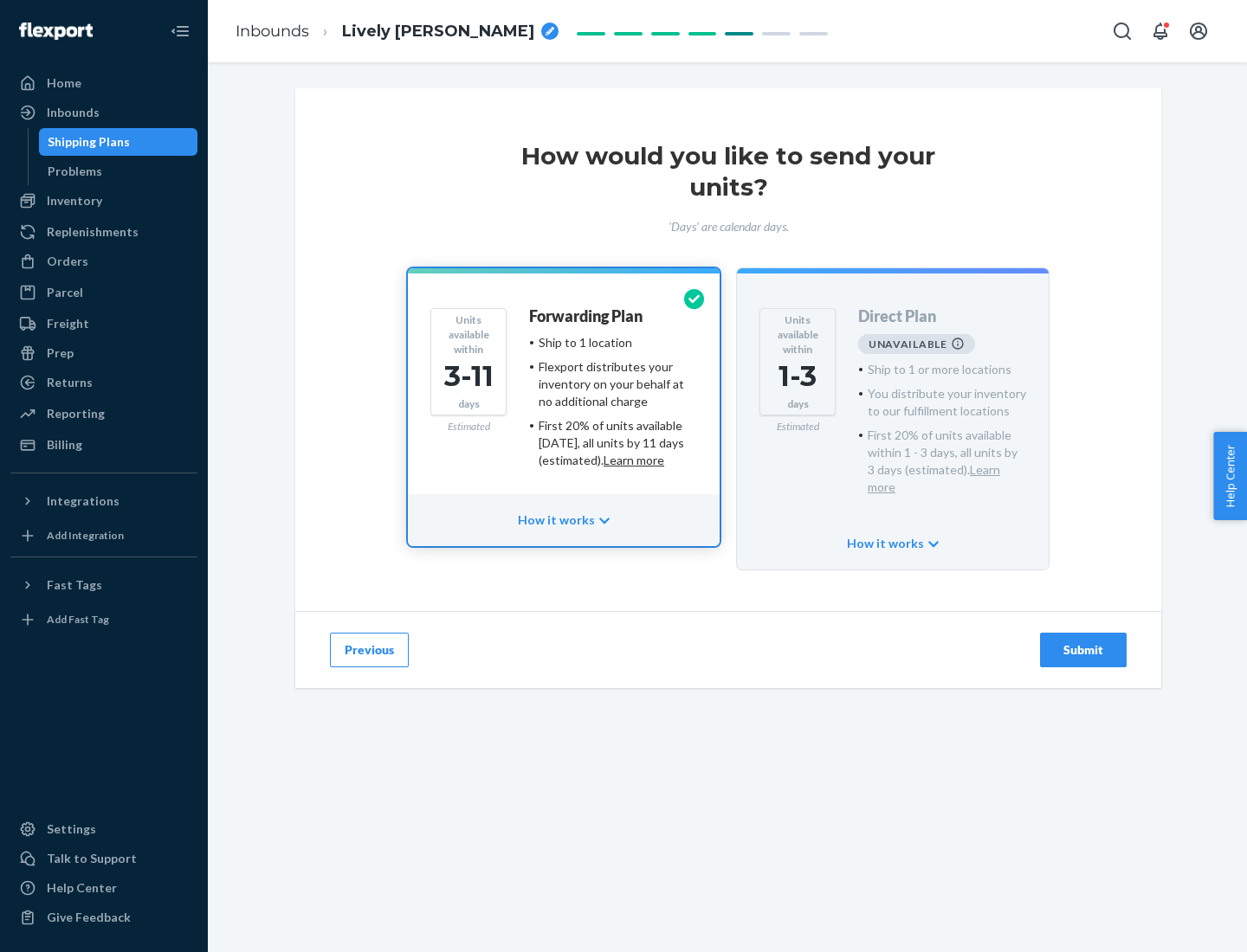
click at [588, 316] on h4 "Forwarding Plan" at bounding box center [586, 316] width 113 height 17
click at [1083, 641] on div "Submit" at bounding box center [1083, 649] width 57 height 17
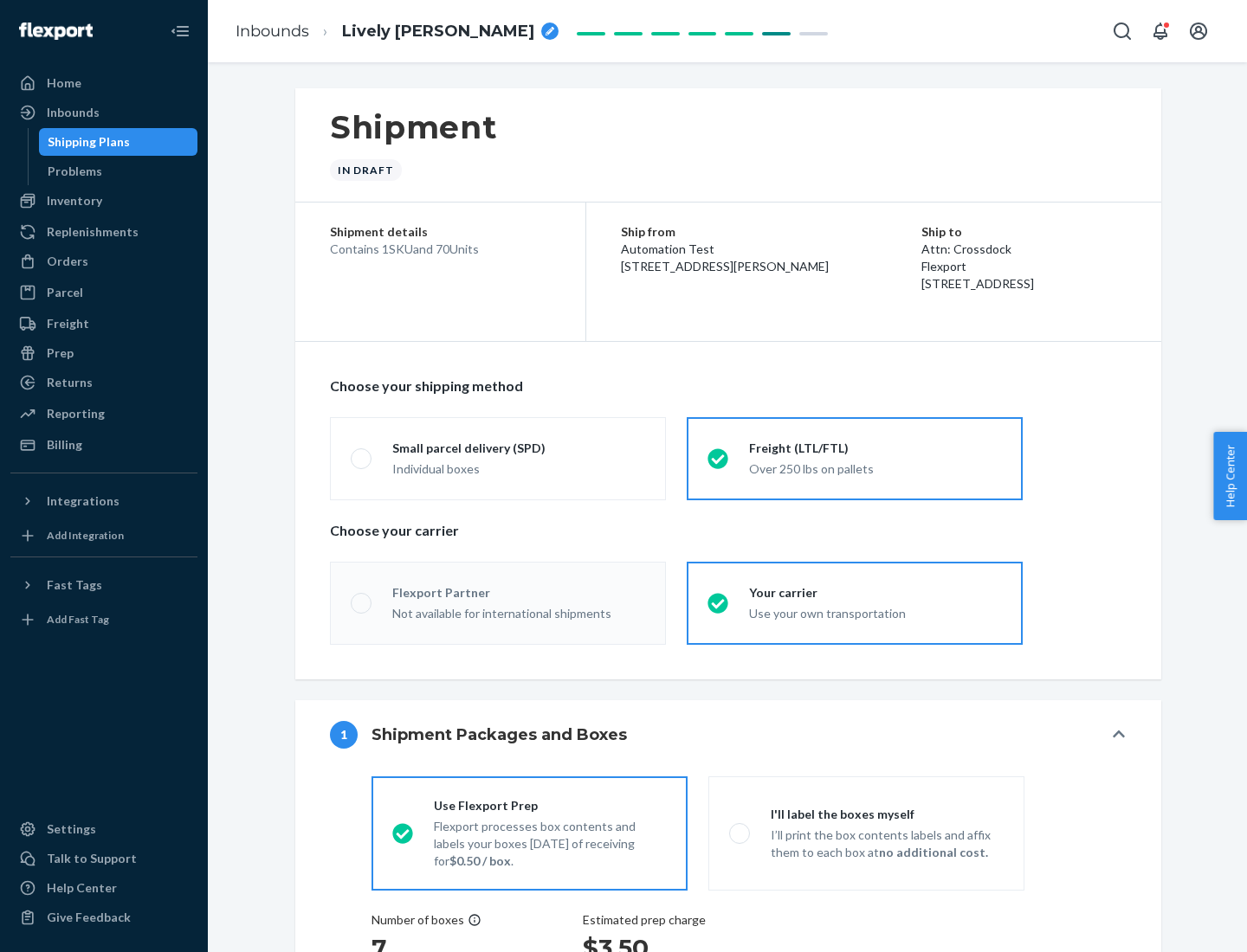
radio input "true"
radio input "false"
radio input "true"
radio input "false"
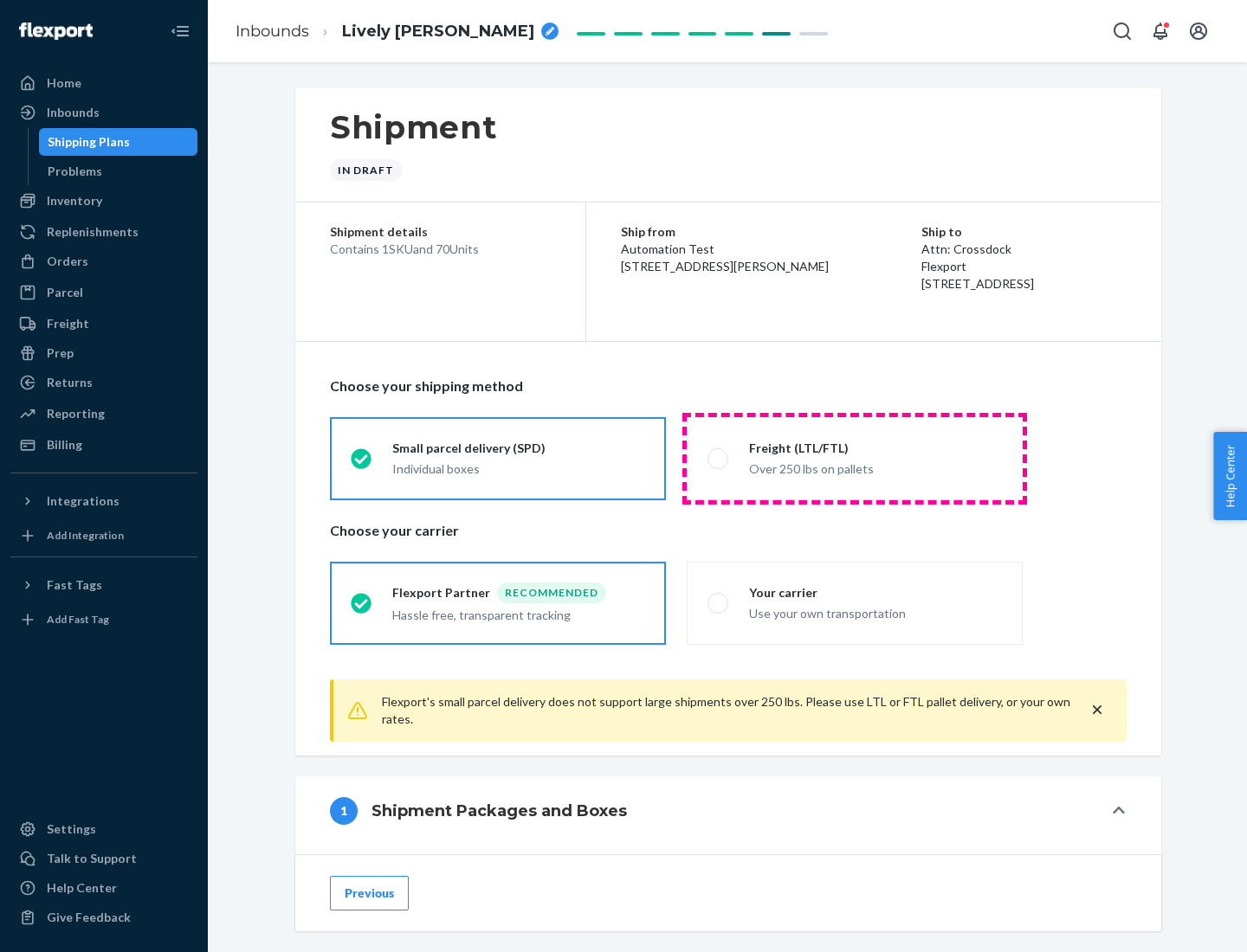
click at [854, 458] on div "Over 250 lbs on pallets" at bounding box center [875, 467] width 252 height 21
click at [719, 458] on input "Freight (LTL/FTL) Over 250 lbs on pallets" at bounding box center [713, 458] width 12 height 12
radio input "true"
radio input "false"
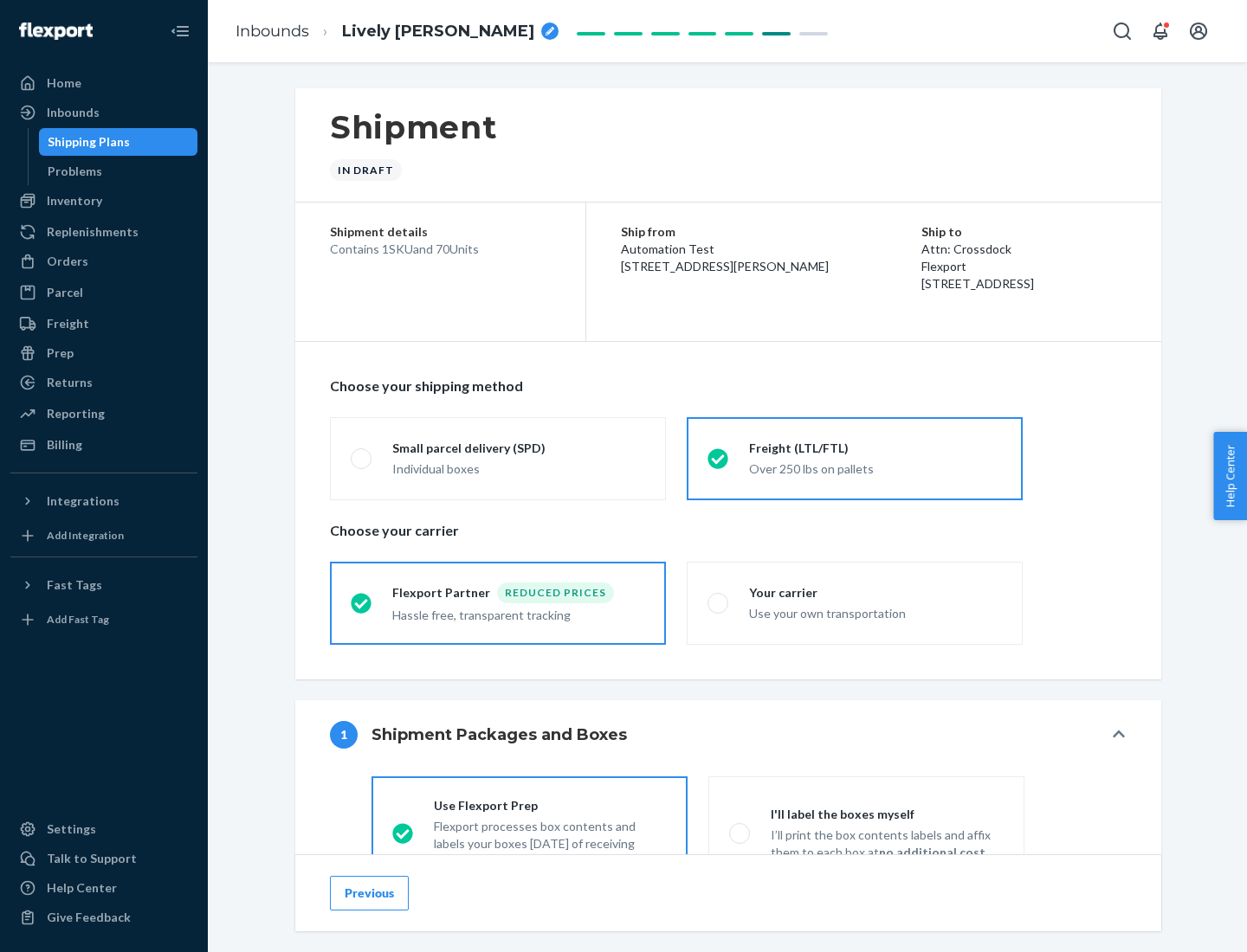
scroll to position [96, 0]
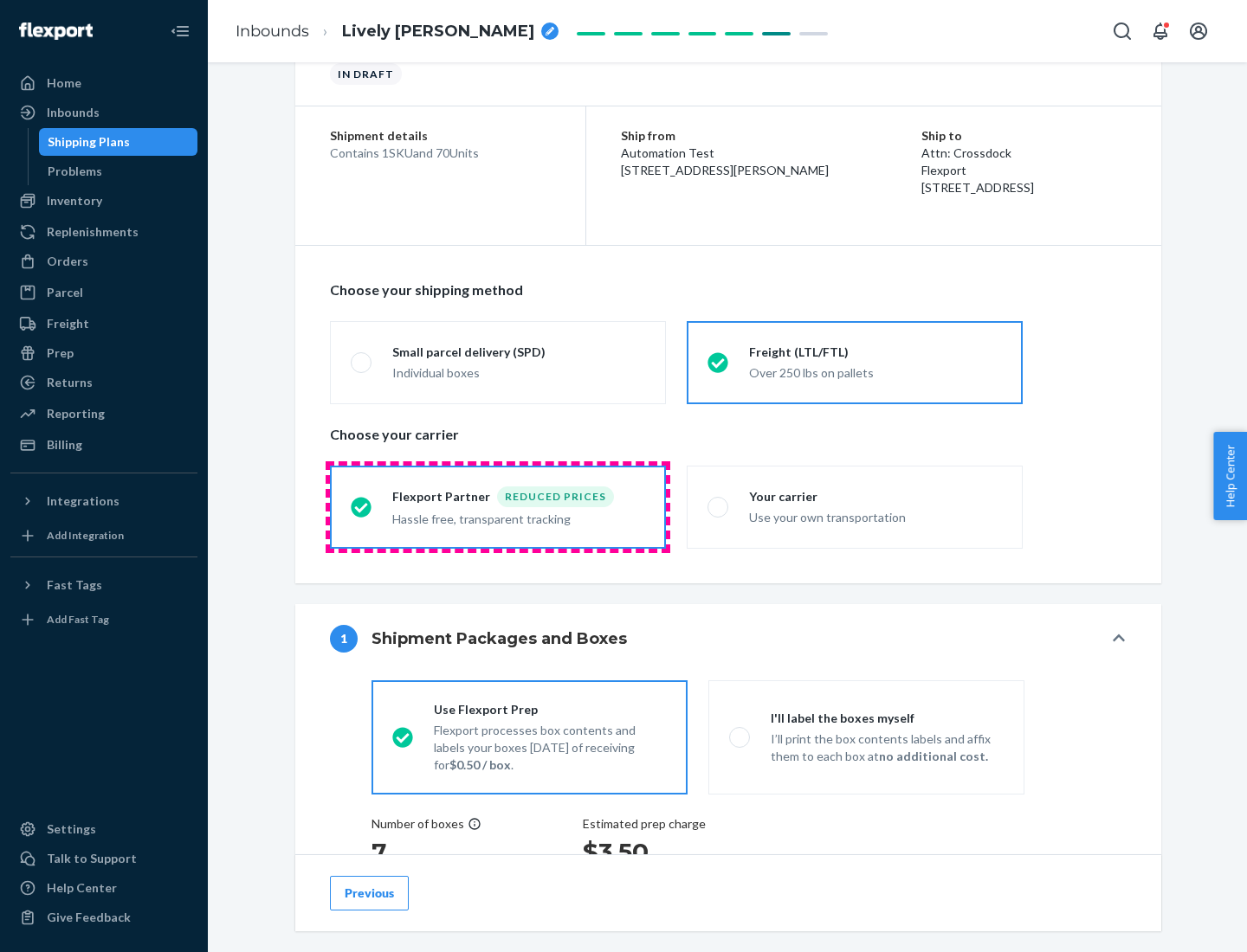
click at [498, 507] on div "Hassle free, transparent tracking" at bounding box center [518, 517] width 252 height 21
click at [362, 507] on input "Flexport Partner Reduced prices Hassle free, transparent tracking" at bounding box center [356, 507] width 12 height 12
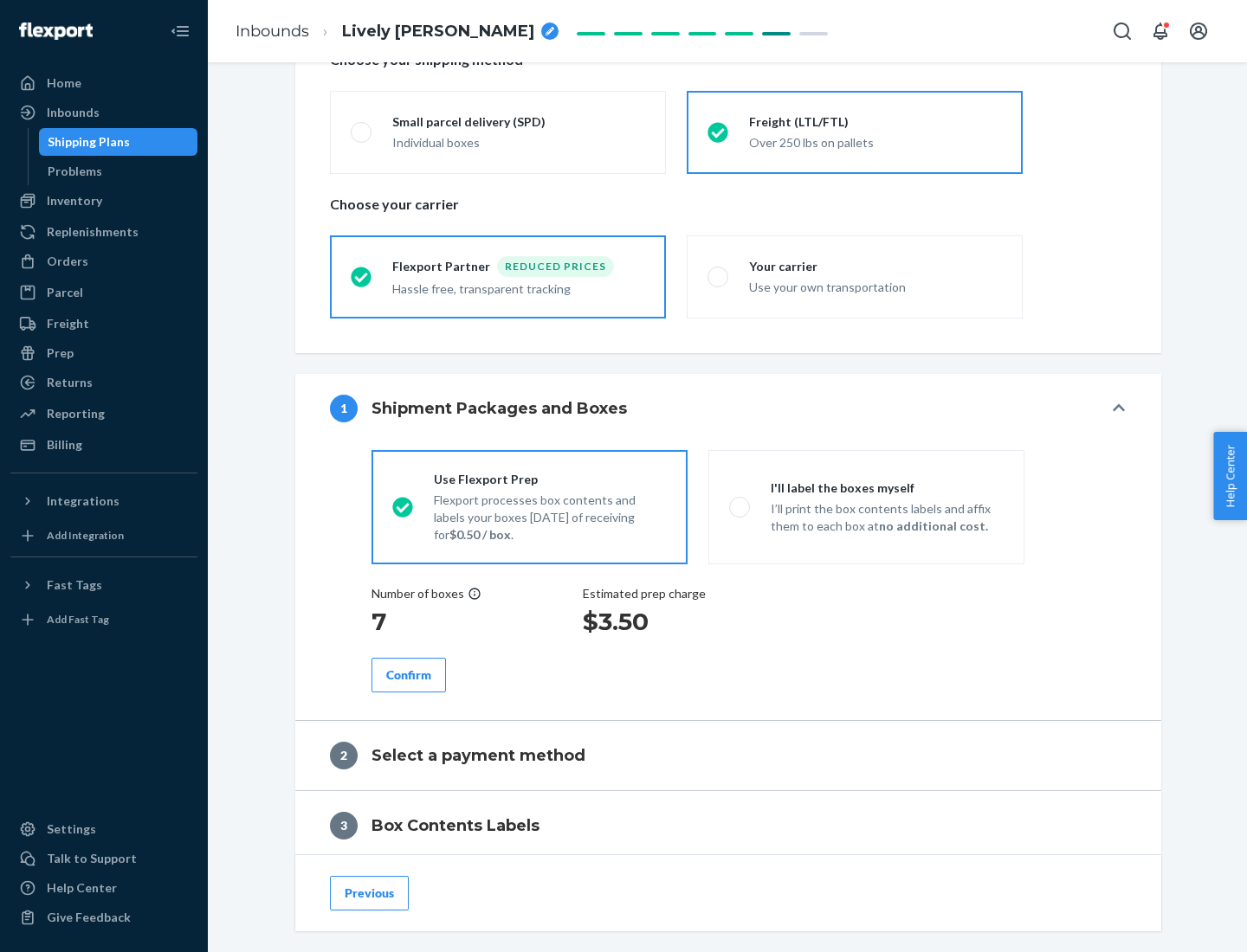
click at [866, 507] on p "I’ll print the box contents labels and affix them to each box at no additional …" at bounding box center [887, 517] width 233 height 35
click at [740, 507] on input "I'll label the boxes myself I’ll print the box contents labels and affix them t…" at bounding box center [735, 507] width 12 height 12
radio input "true"
radio input "false"
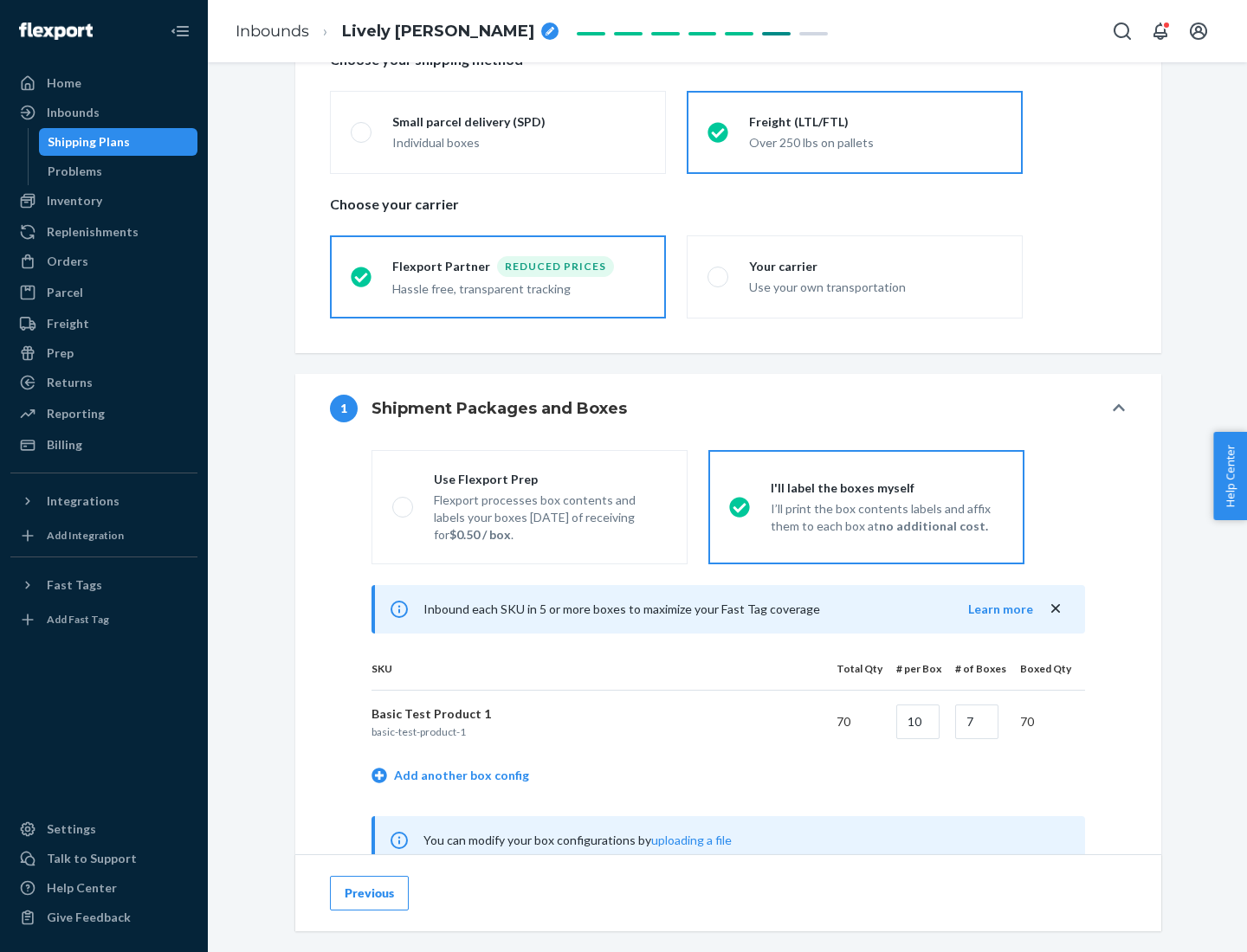
scroll to position [541, 0]
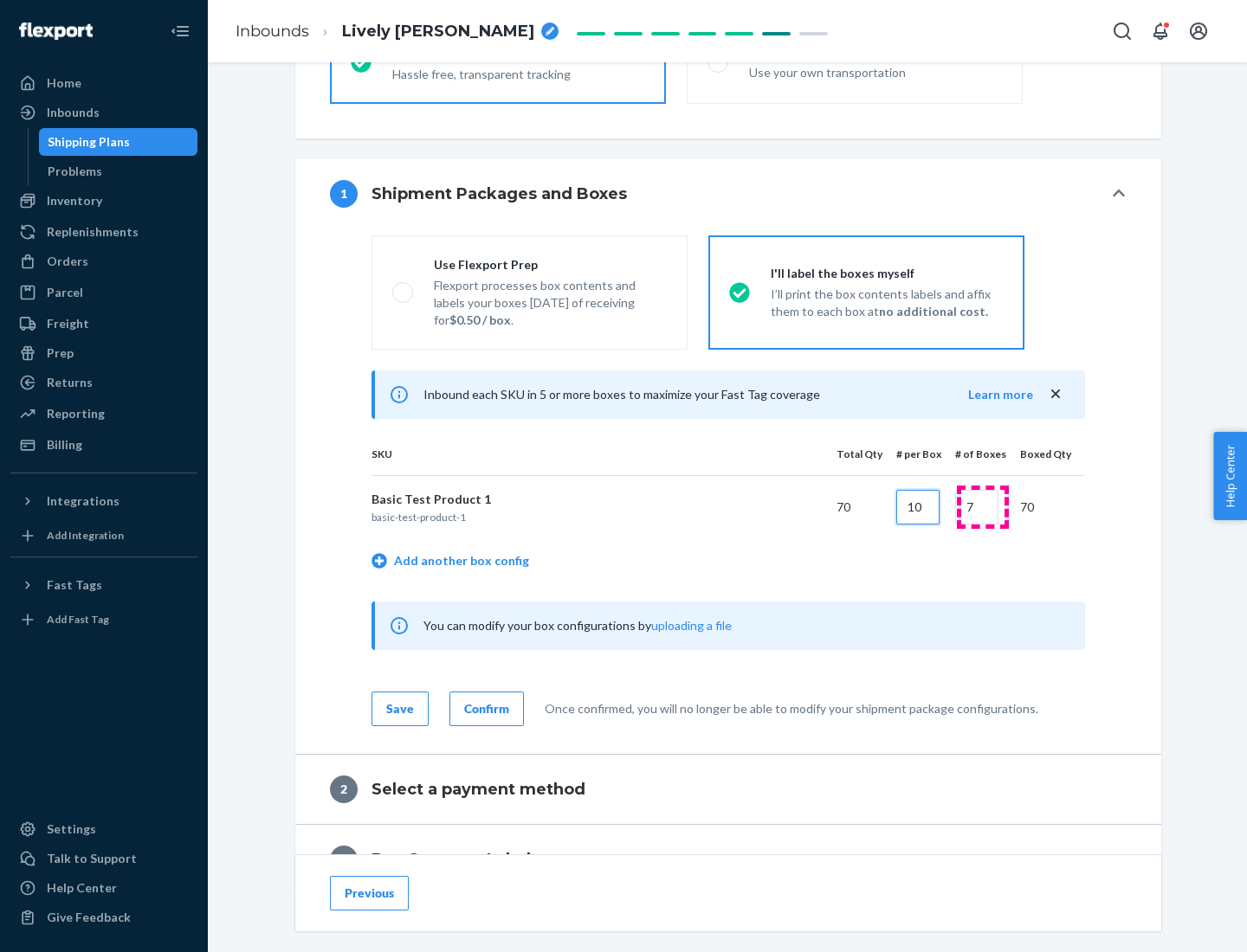
type input "10"
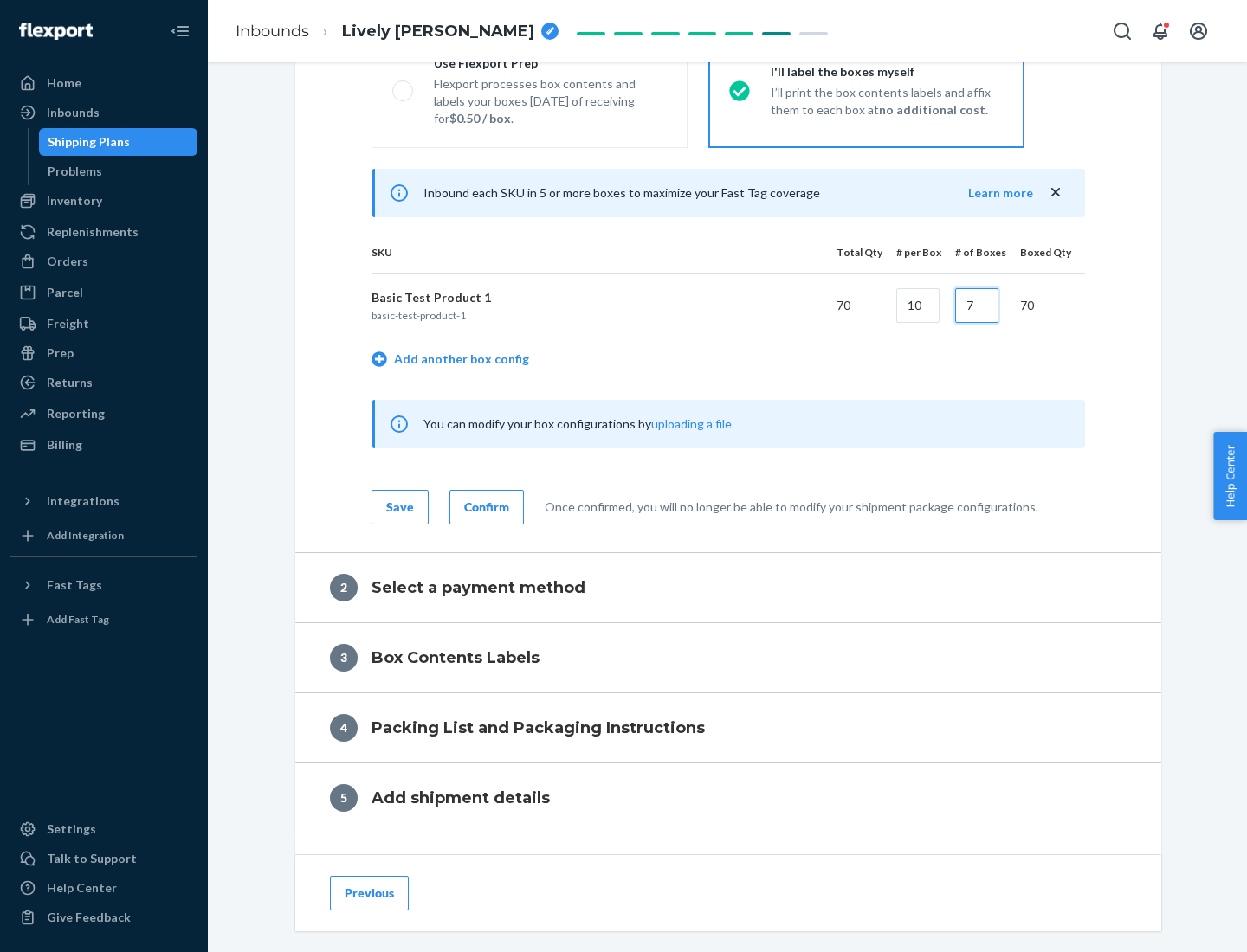
type input "7"
click at [484, 507] on div "Confirm" at bounding box center [487, 507] width 45 height 17
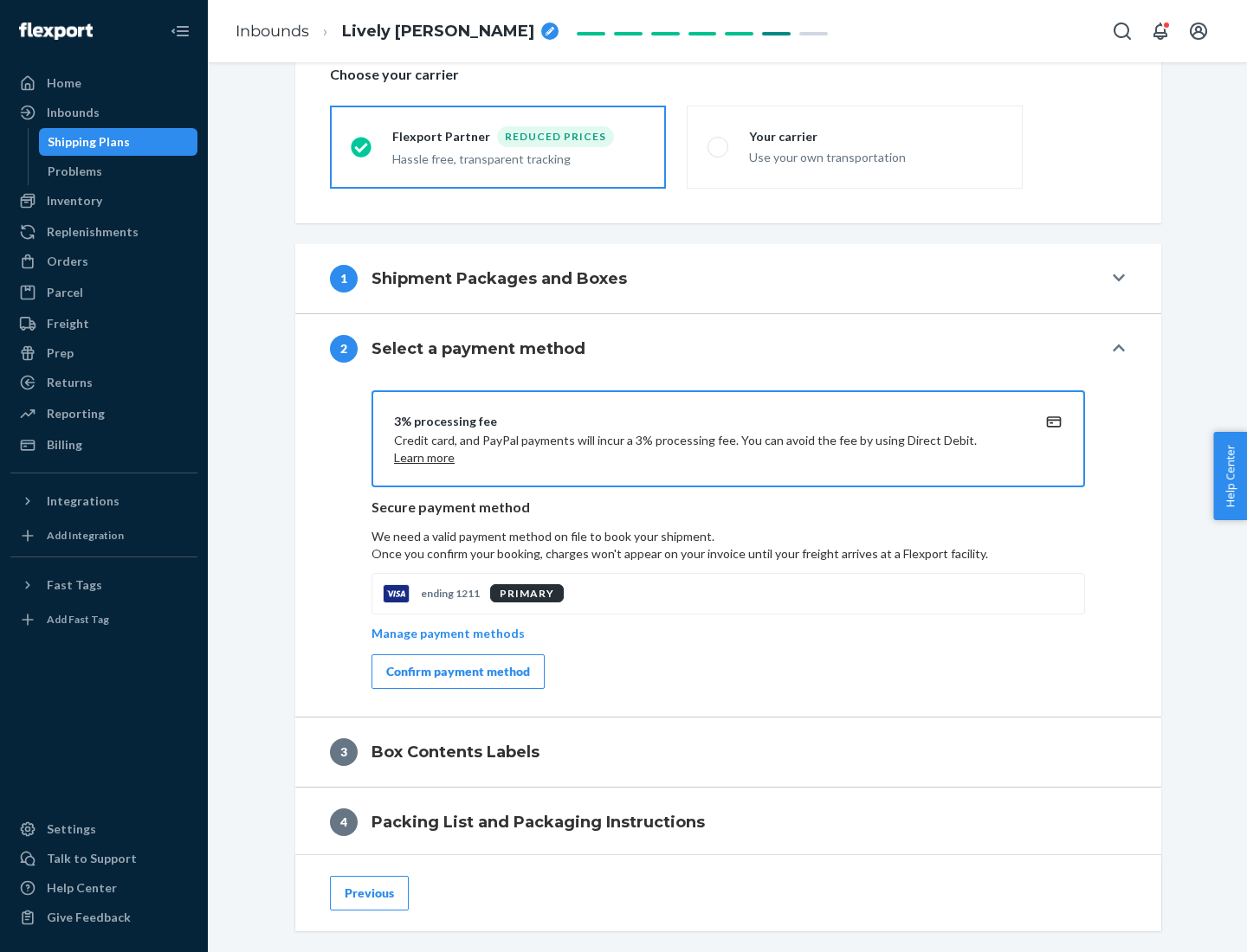
scroll to position [621, 0]
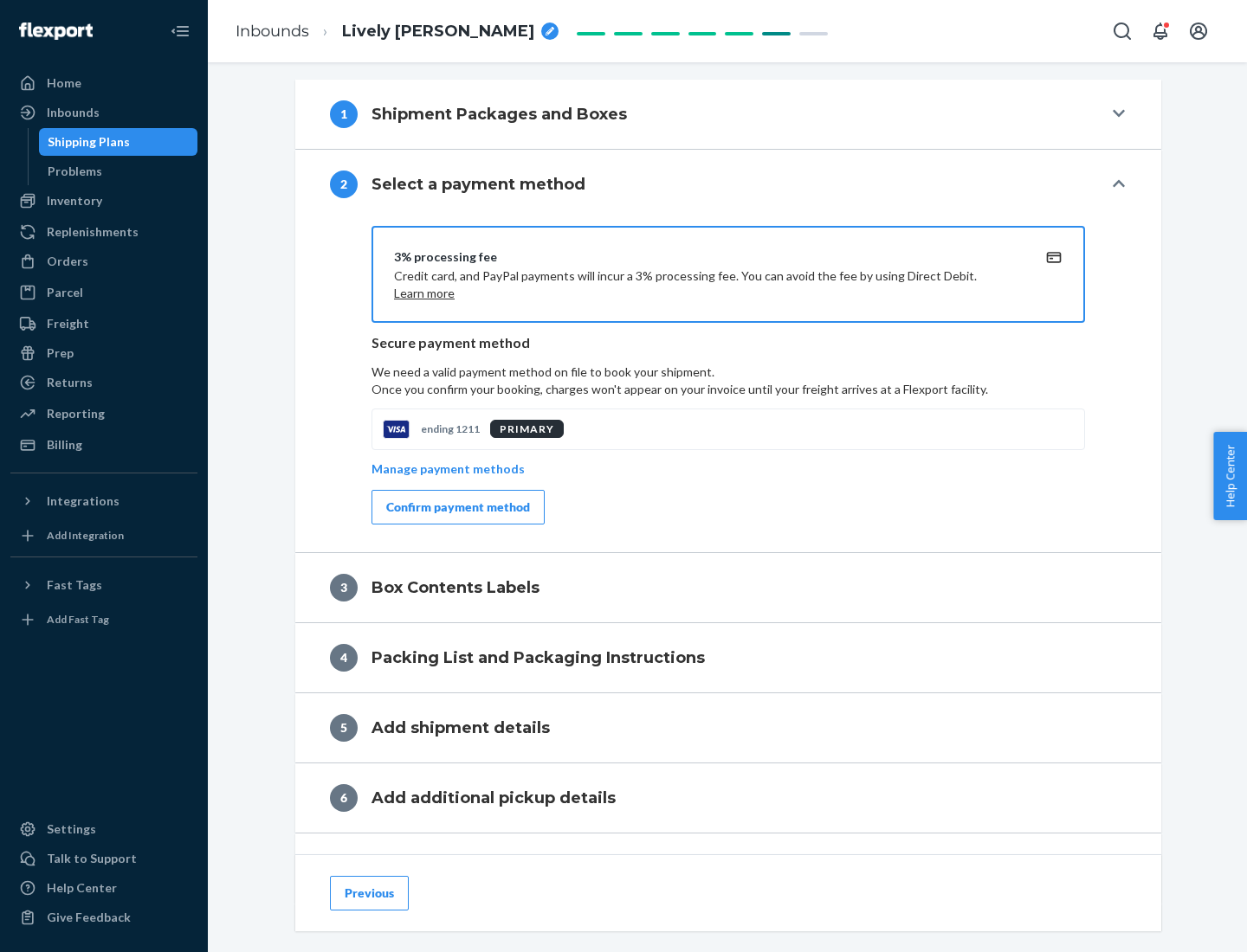
click at [456, 507] on div "Confirm payment method" at bounding box center [458, 507] width 144 height 17
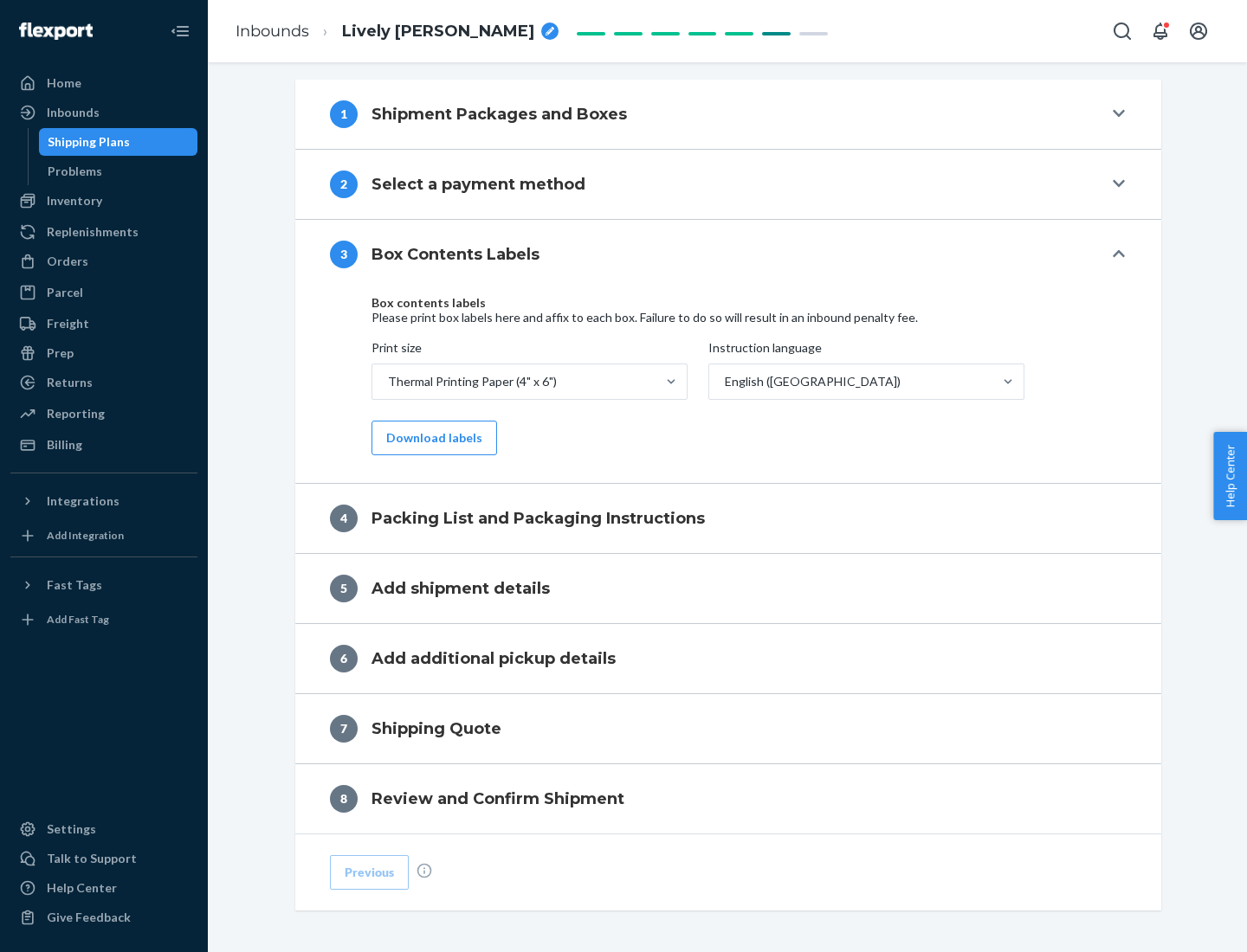
scroll to position [551, 0]
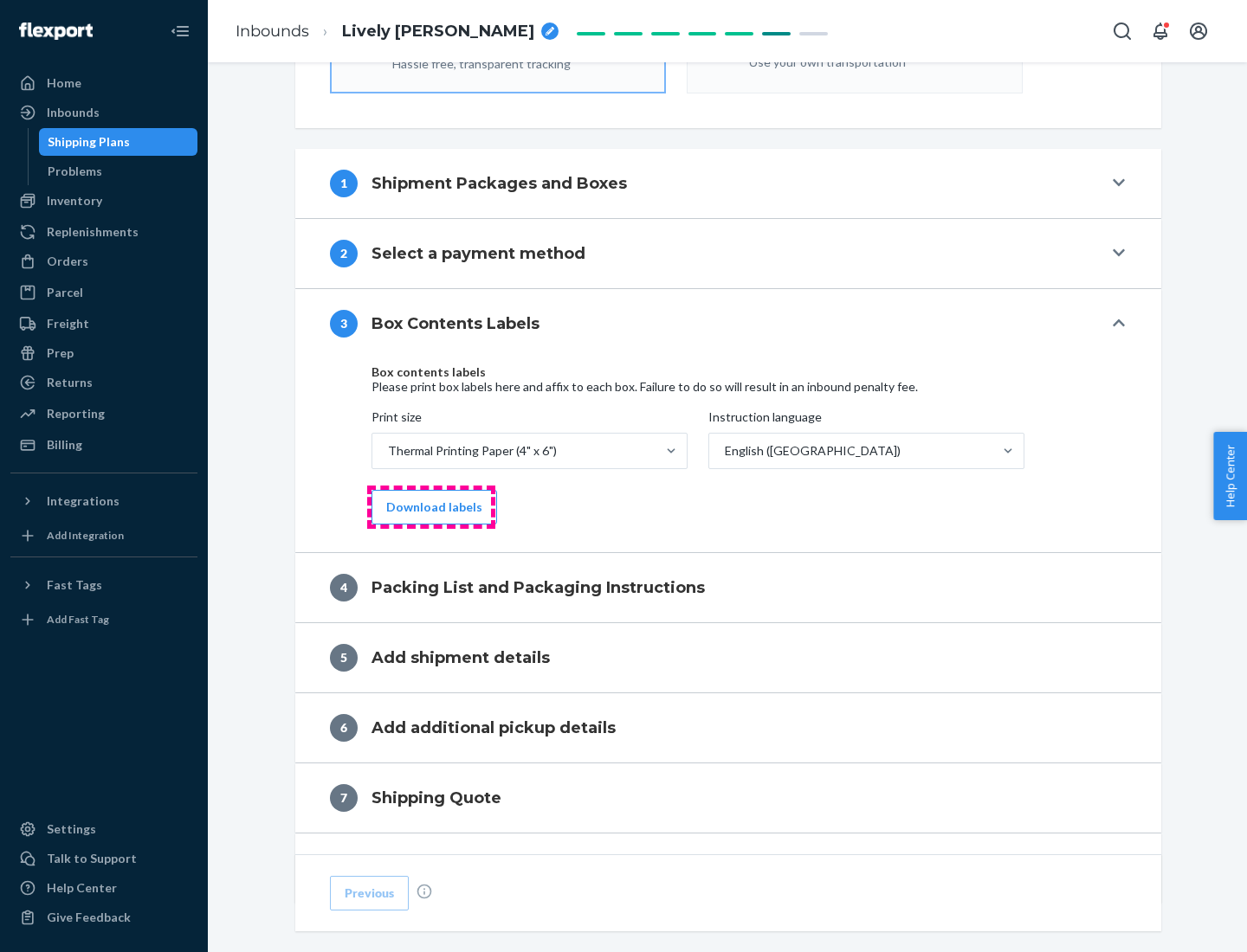
click at [430, 507] on button "Download labels" at bounding box center [435, 507] width 126 height 35
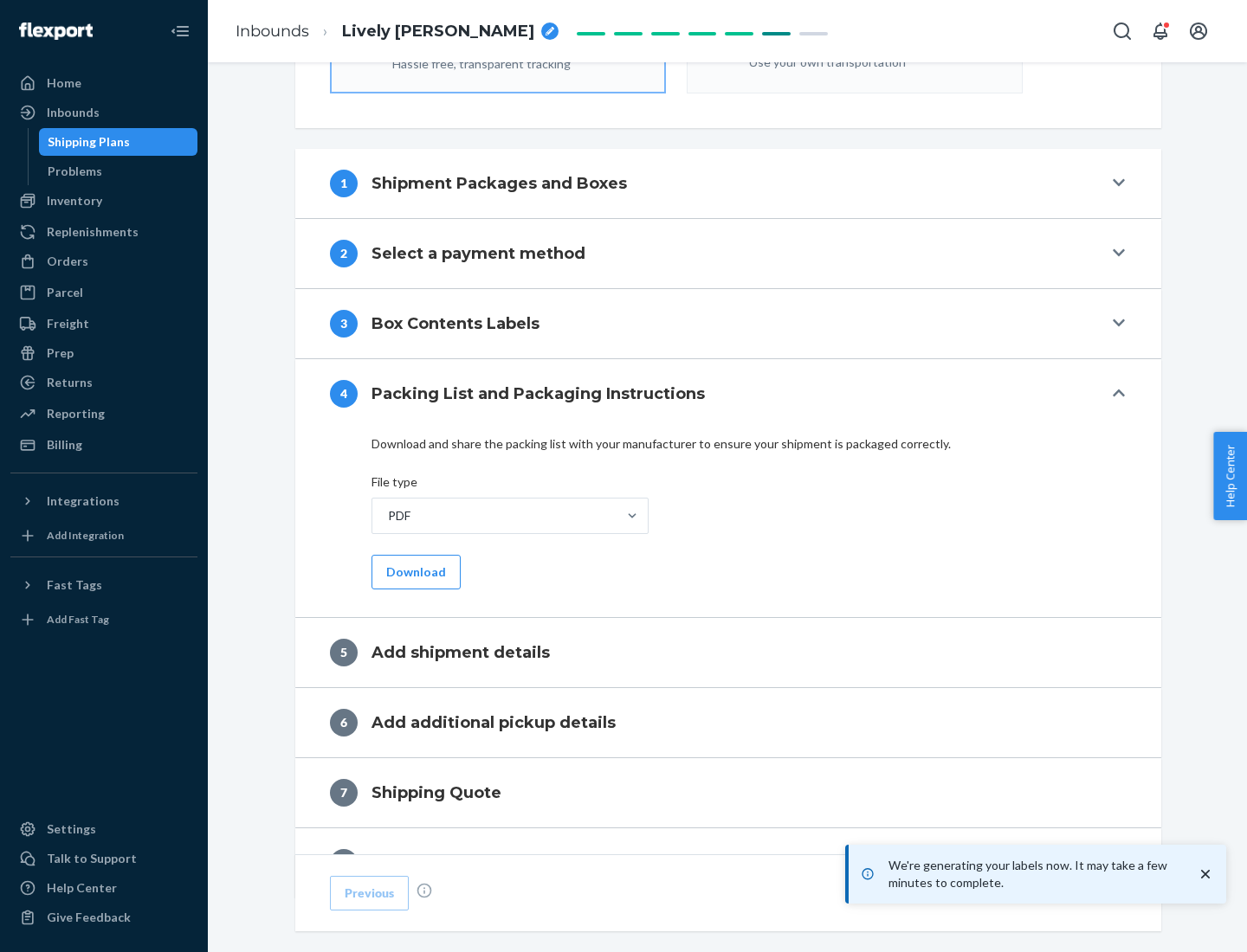
scroll to position [616, 0]
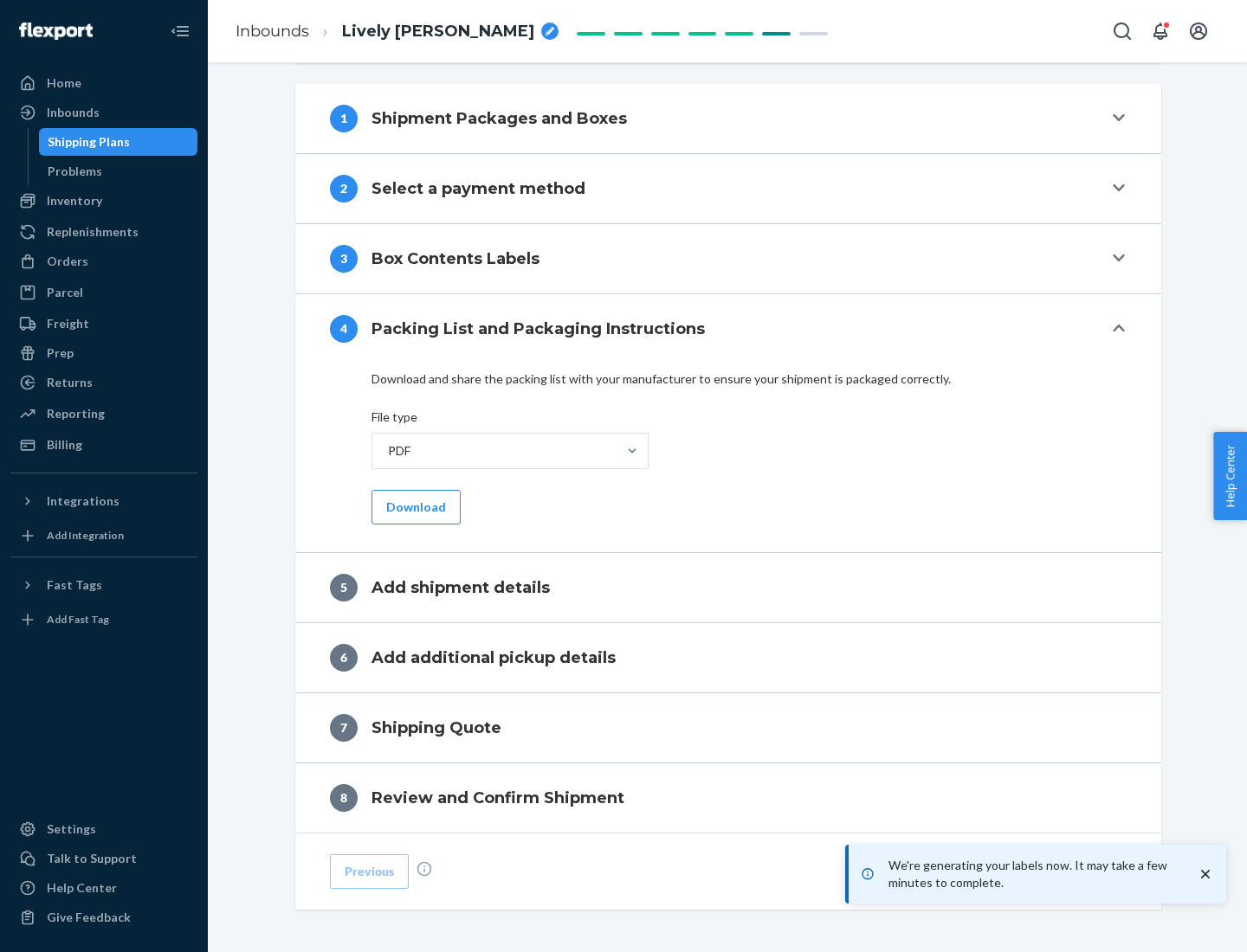
click at [414, 507] on button "Download" at bounding box center [416, 507] width 89 height 35
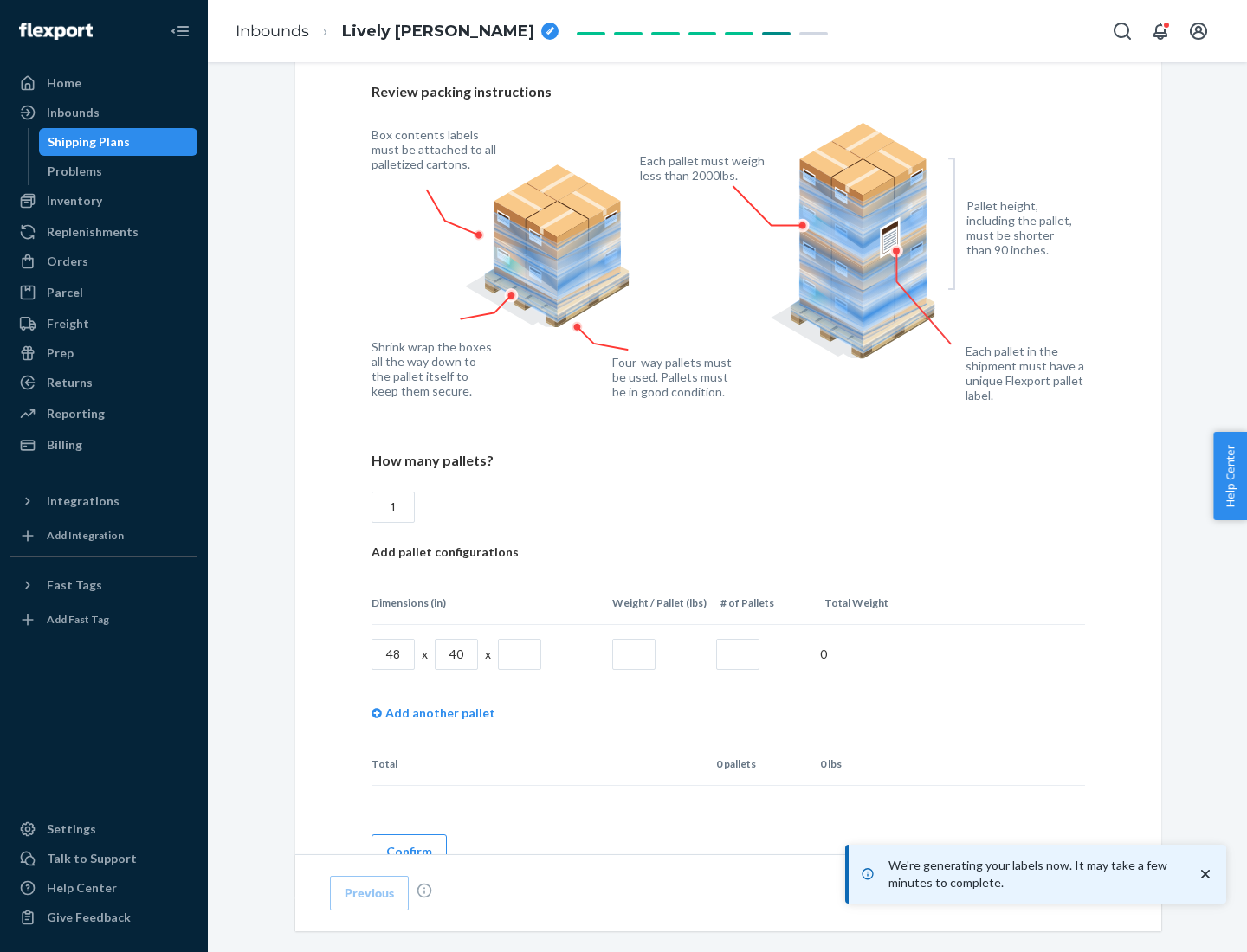
scroll to position [1258, 0]
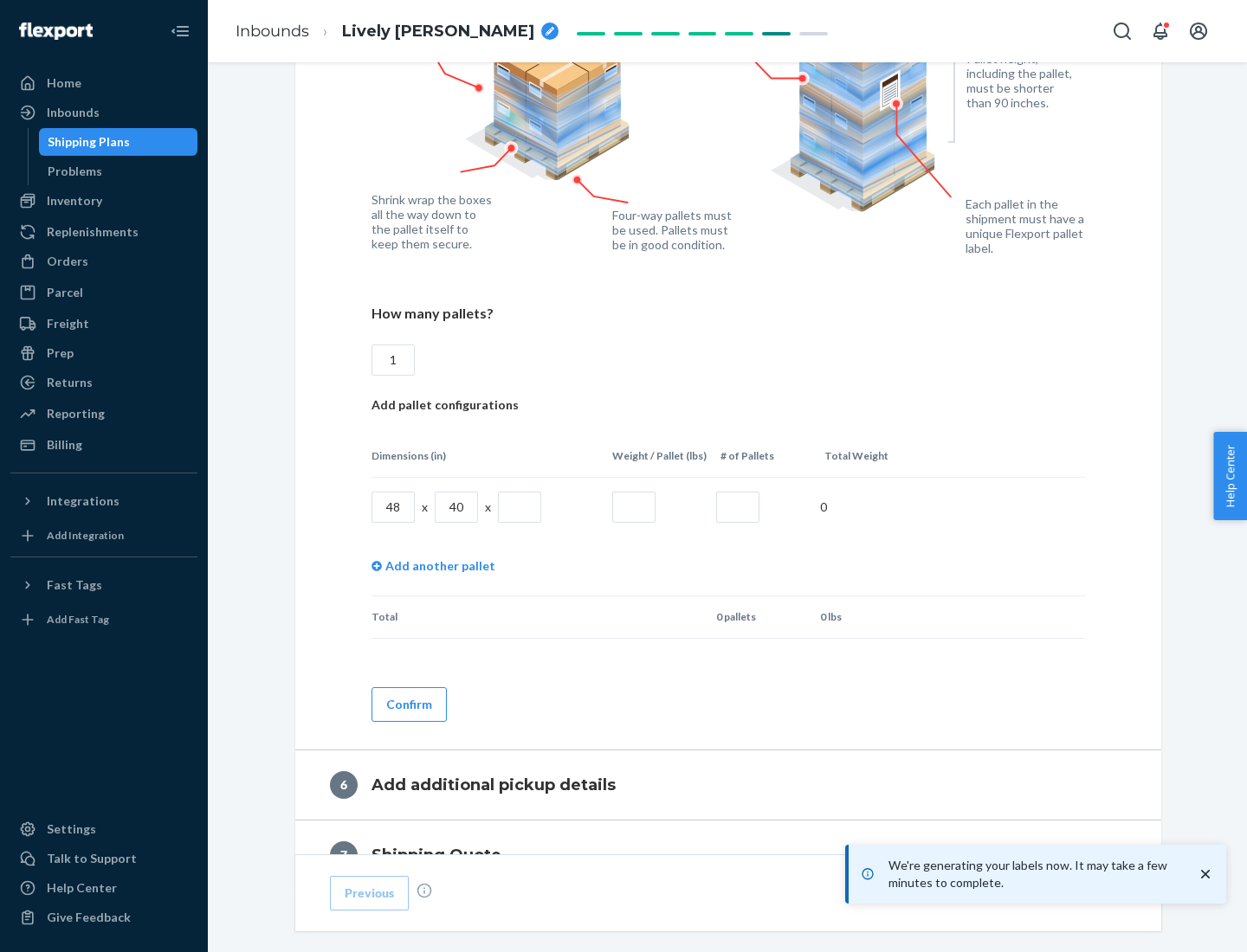
type input "1"
type input "40"
type input "200"
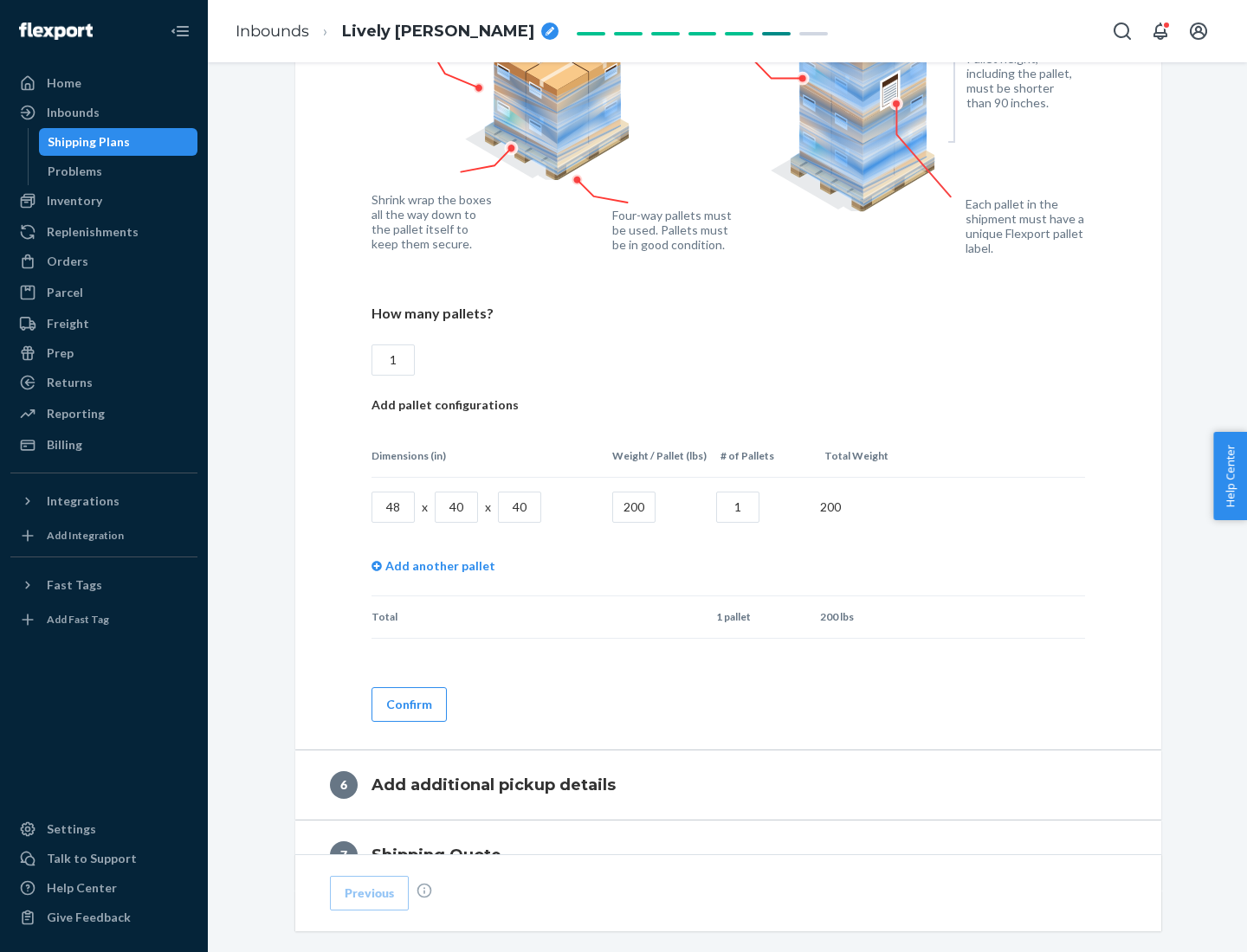
scroll to position [1455, 0]
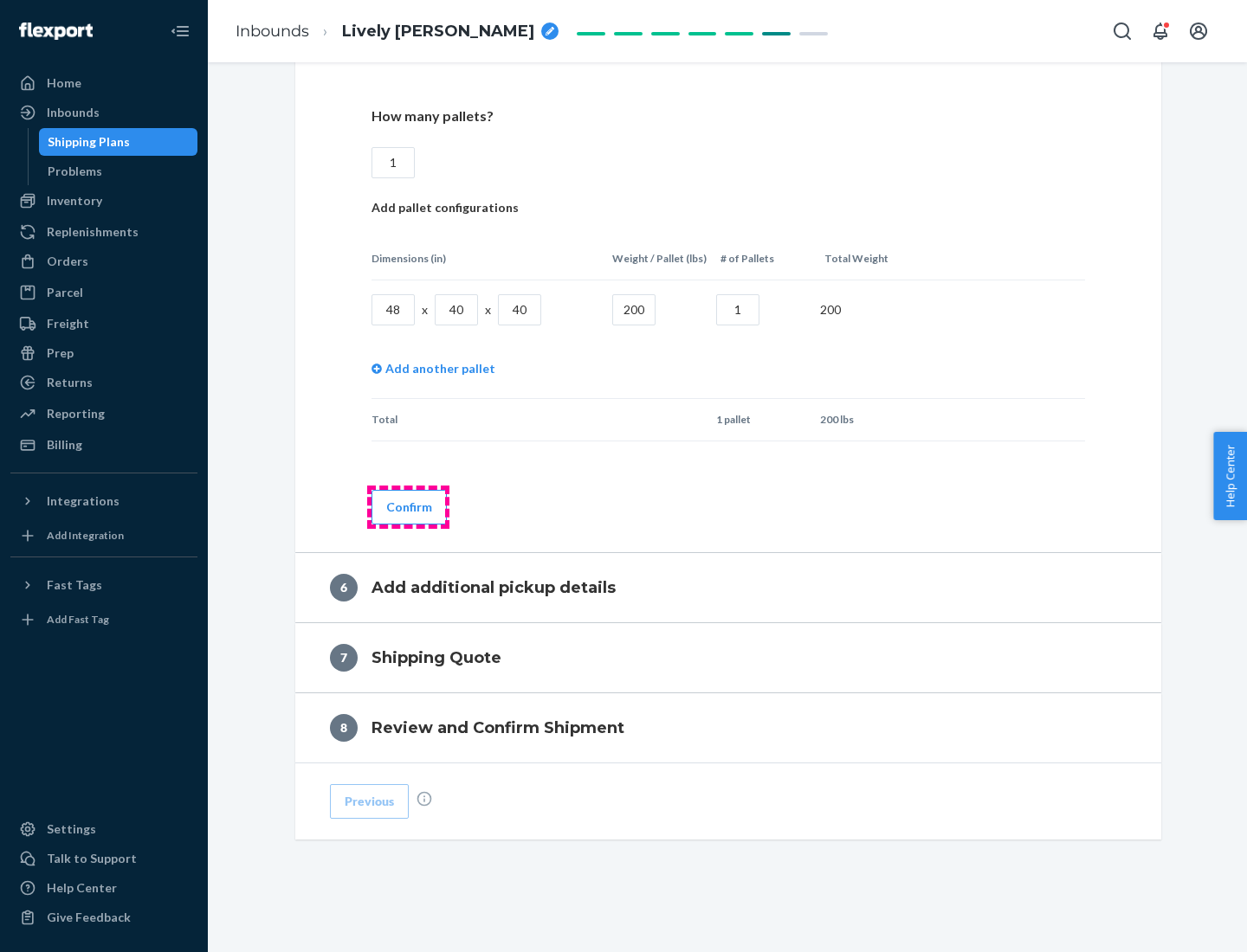
type input "1"
click at [408, 507] on button "Confirm" at bounding box center [410, 507] width 75 height 35
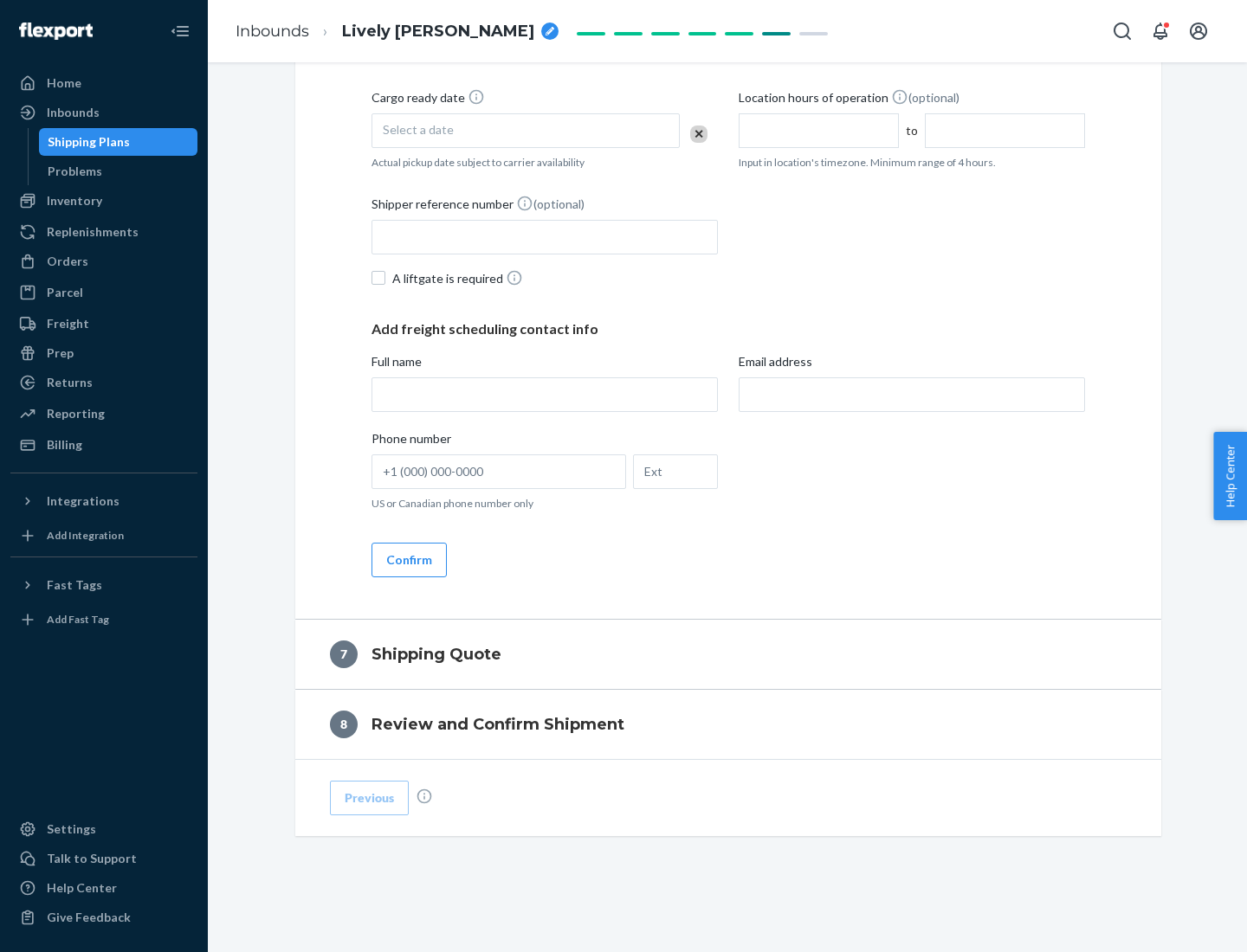
scroll to position [662, 0]
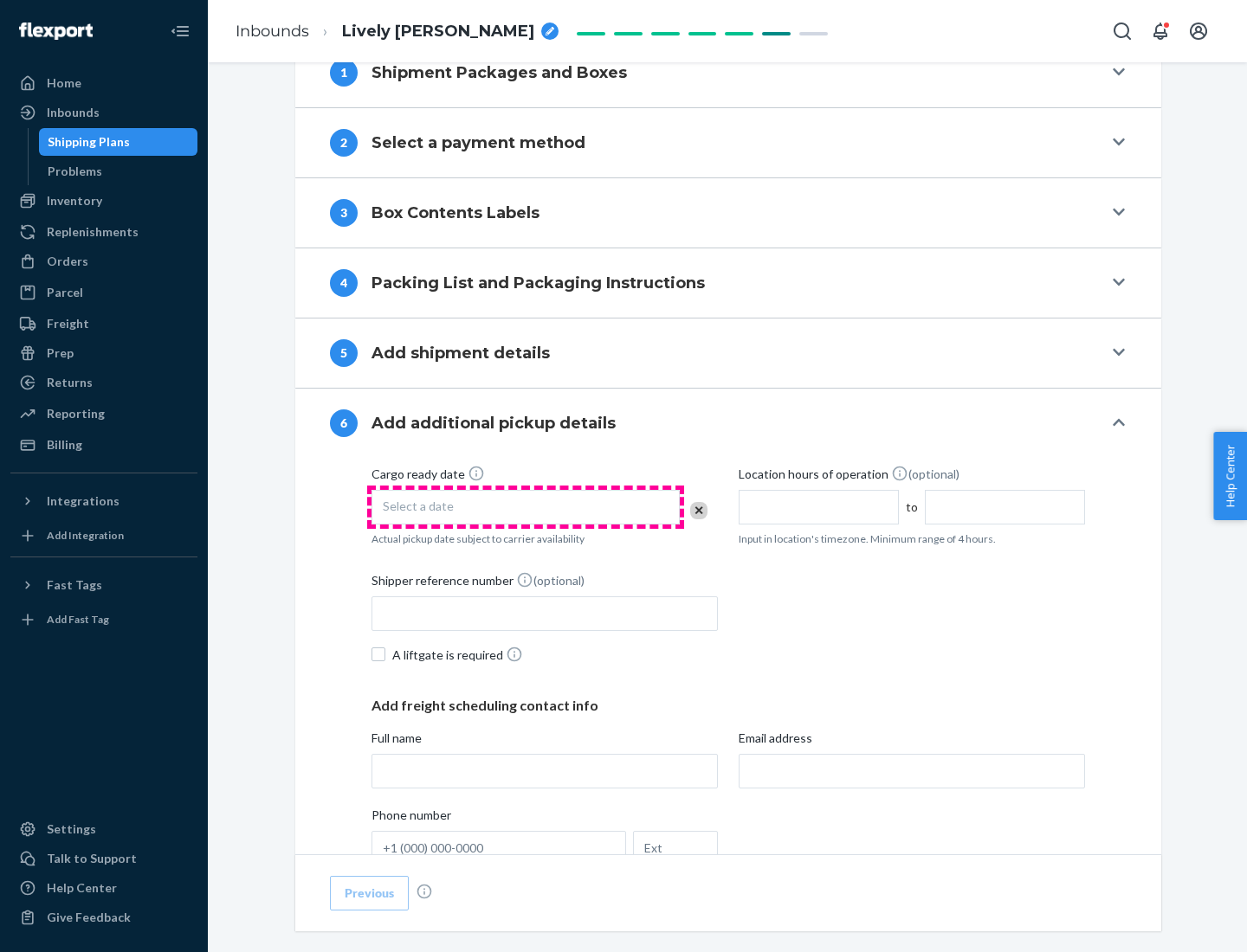
click at [526, 507] on div "Select a date" at bounding box center [526, 507] width 308 height 35
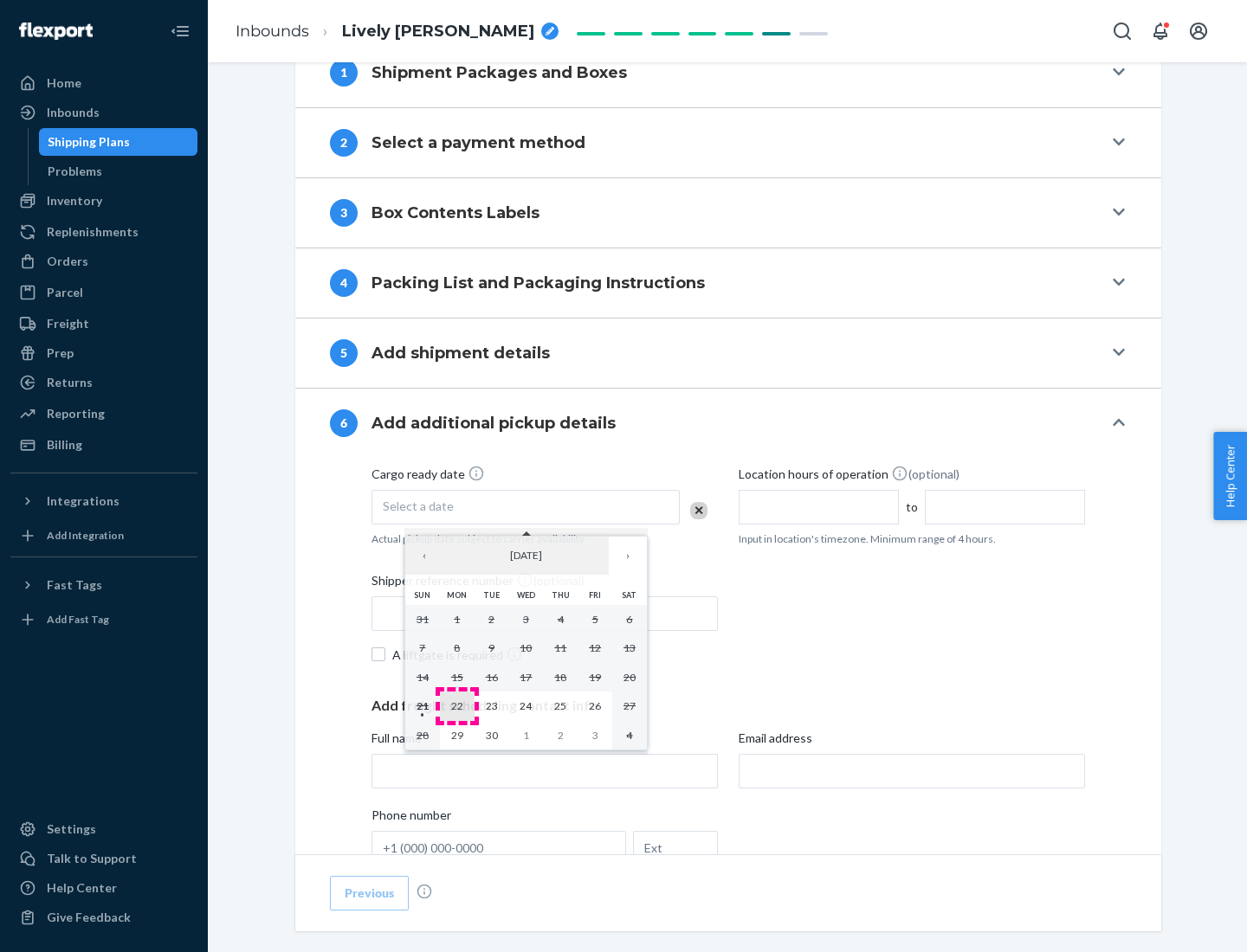
click at [456, 706] on abbr "22" at bounding box center [456, 706] width 12 height 13
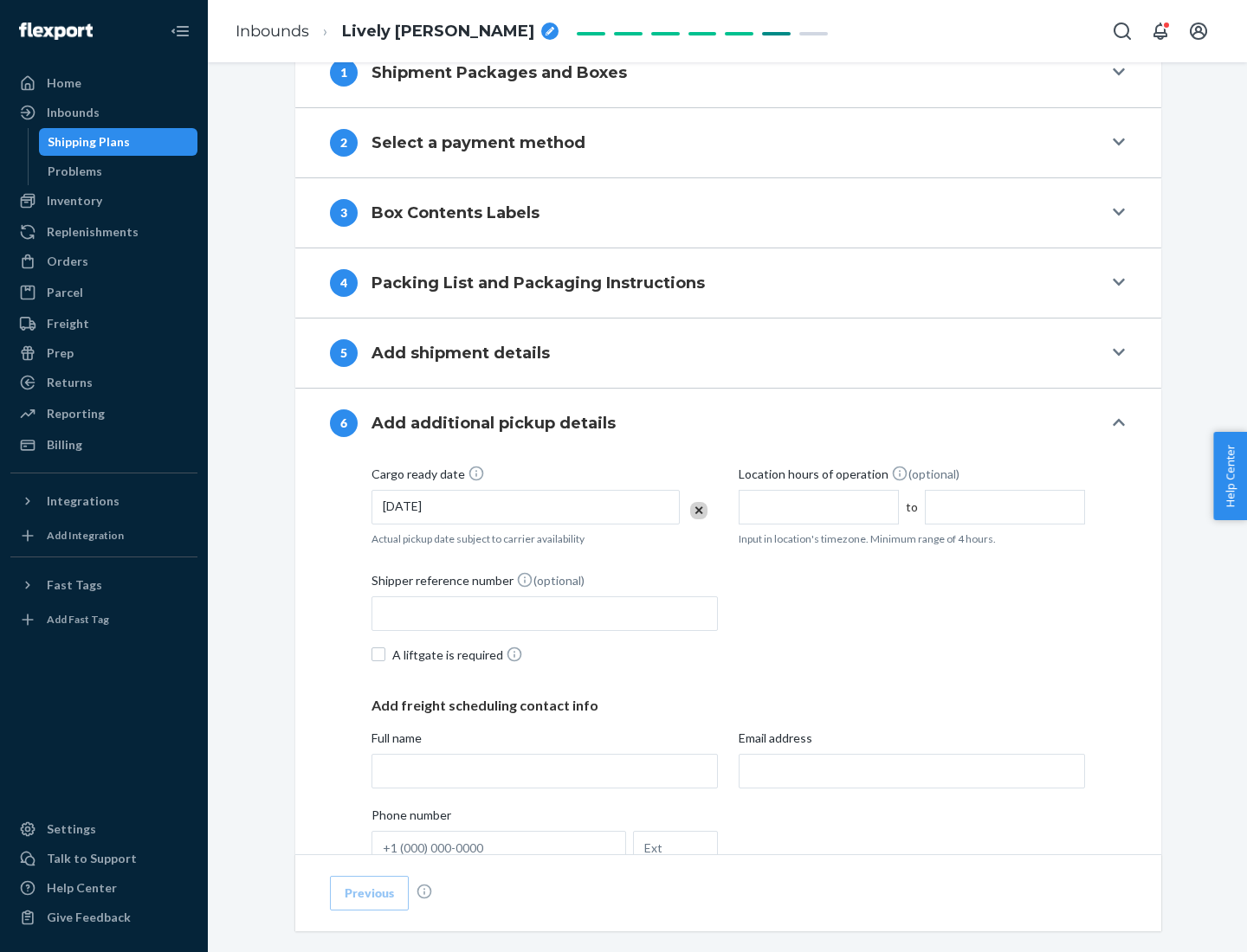
scroll to position [926, 0]
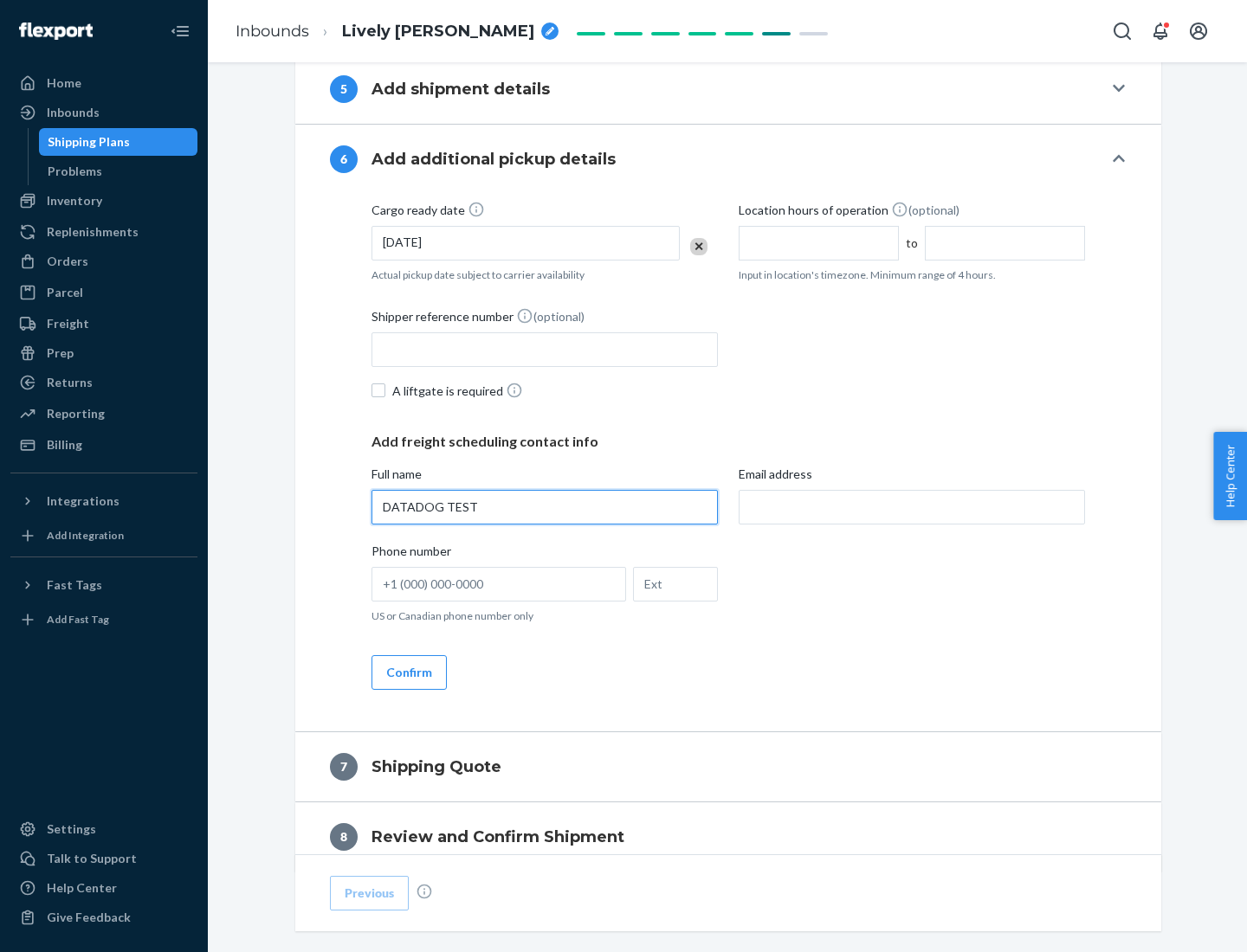
type input "DATADOG TEST"
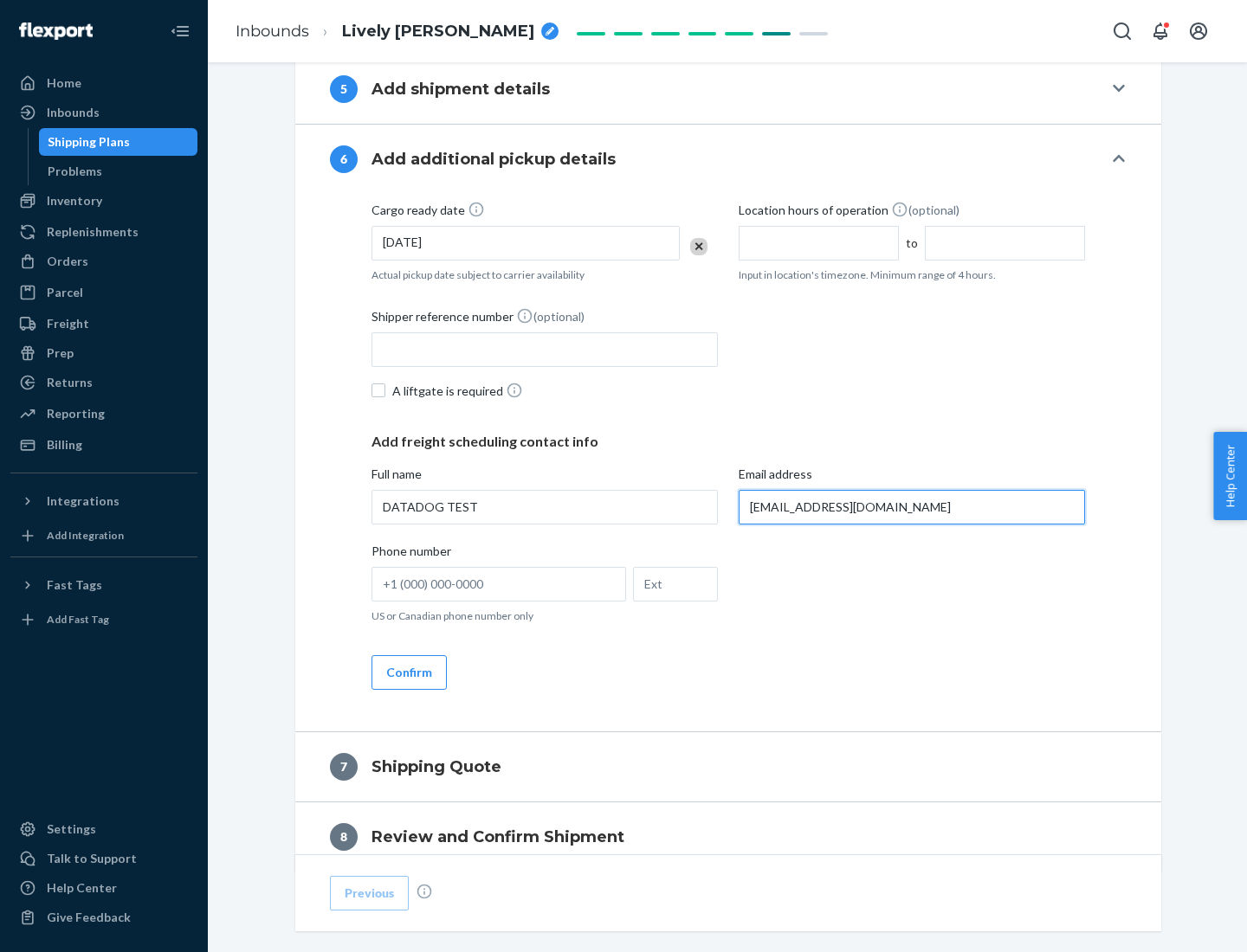
scroll to position [1003, 0]
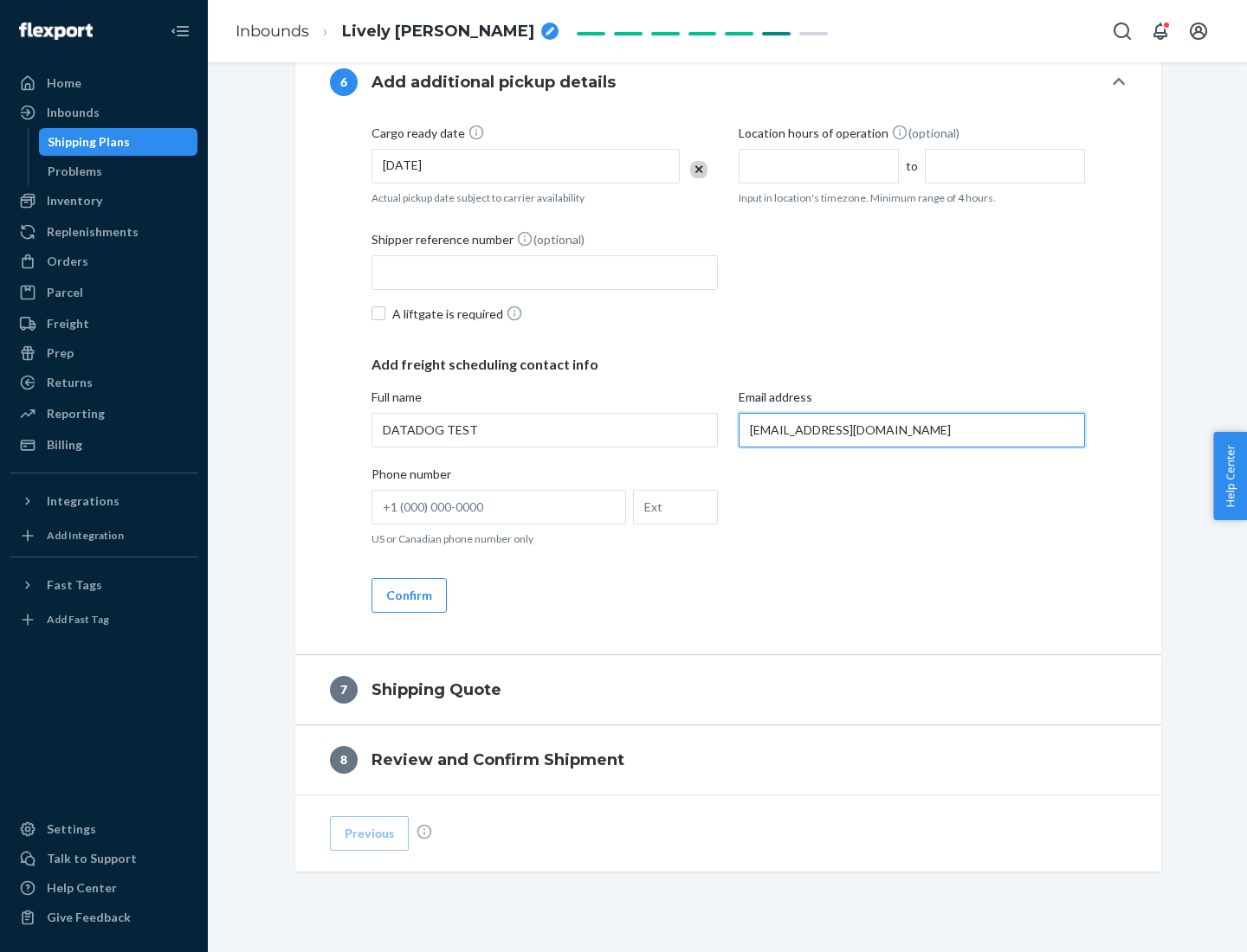
type input "[EMAIL_ADDRESS][DOMAIN_NAME]"
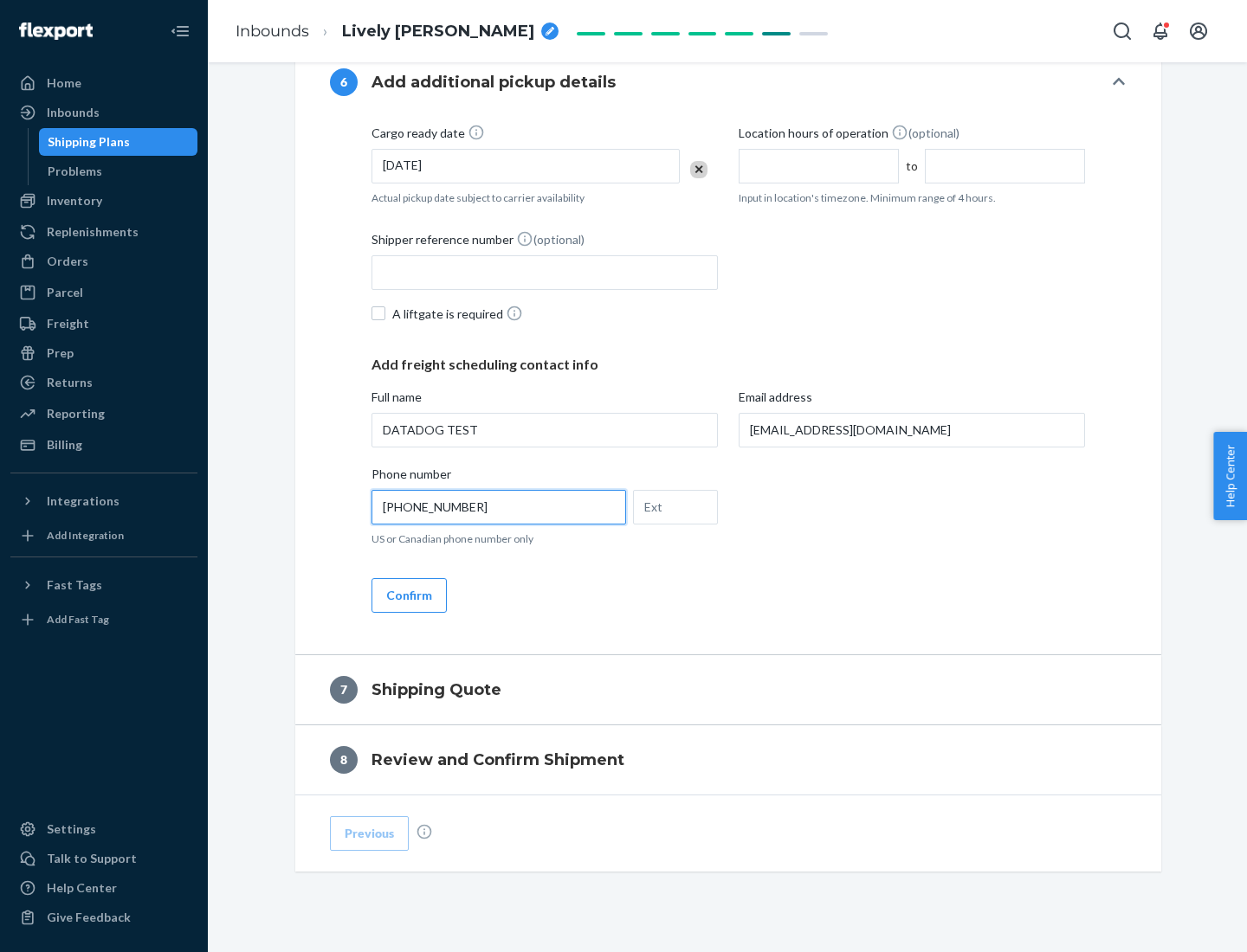
scroll to position [1039, 0]
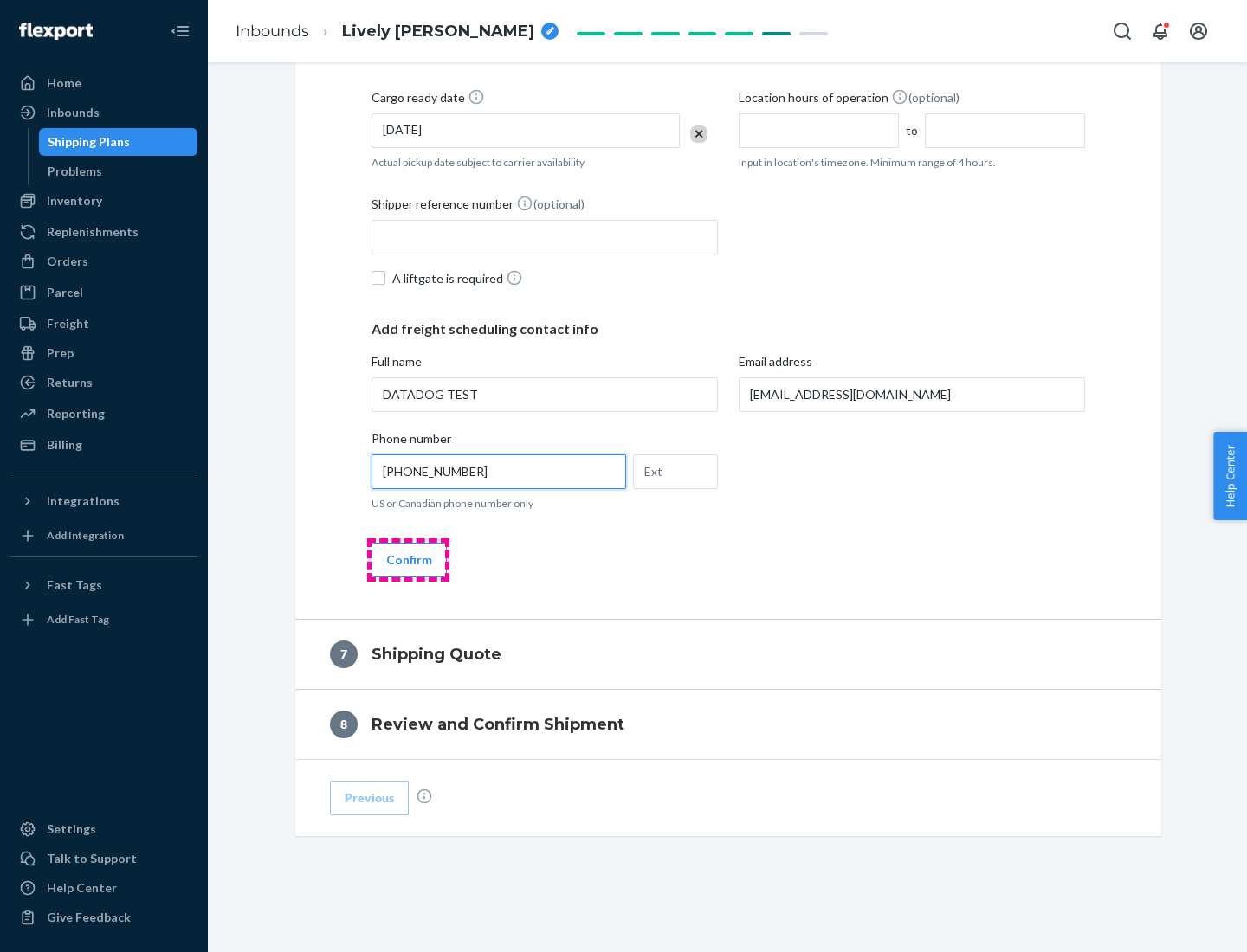
type input "[PHONE_NUMBER]"
click at [408, 560] on button "Confirm" at bounding box center [410, 560] width 75 height 35
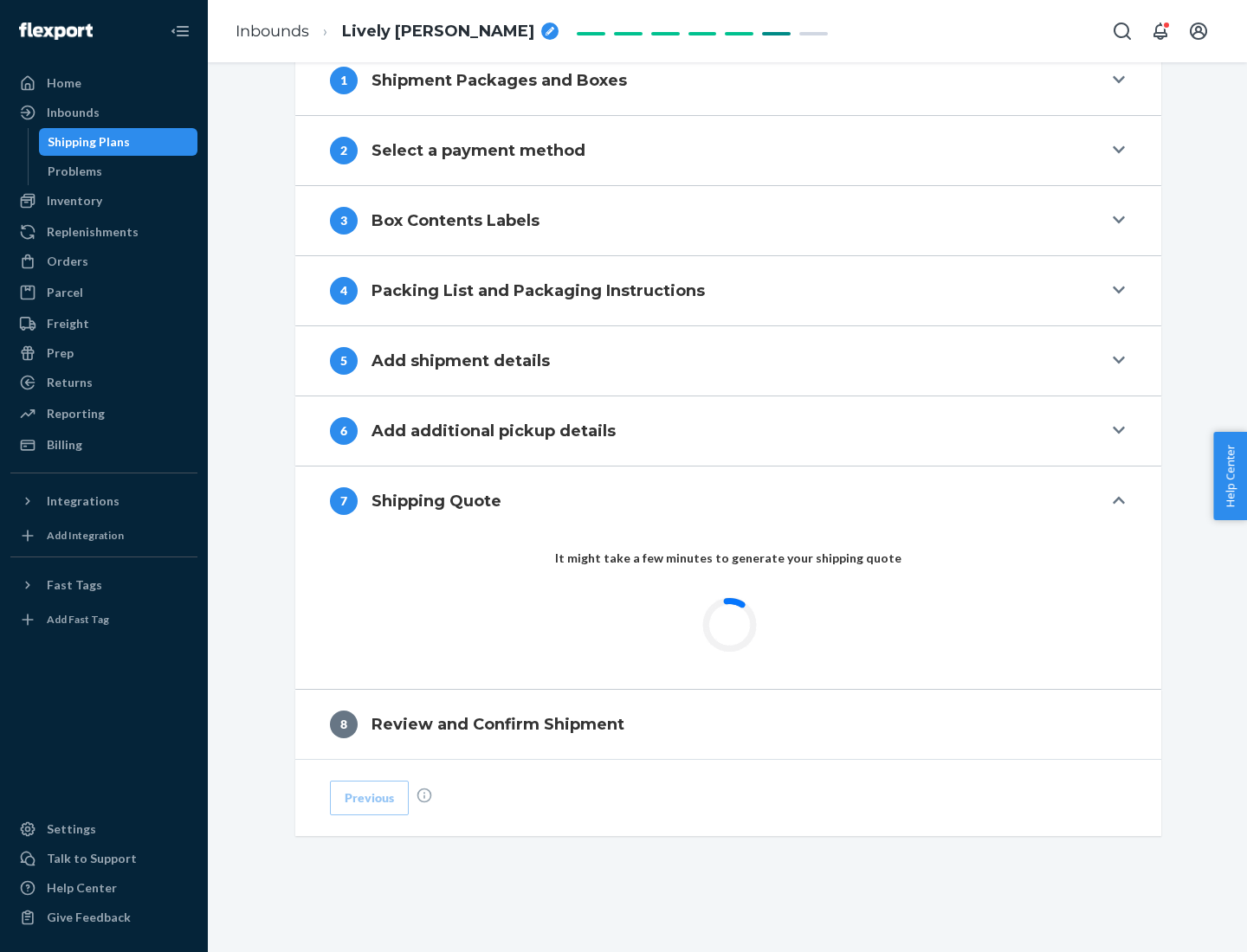
scroll to position [717, 0]
